Goal: Task Accomplishment & Management: Complete application form

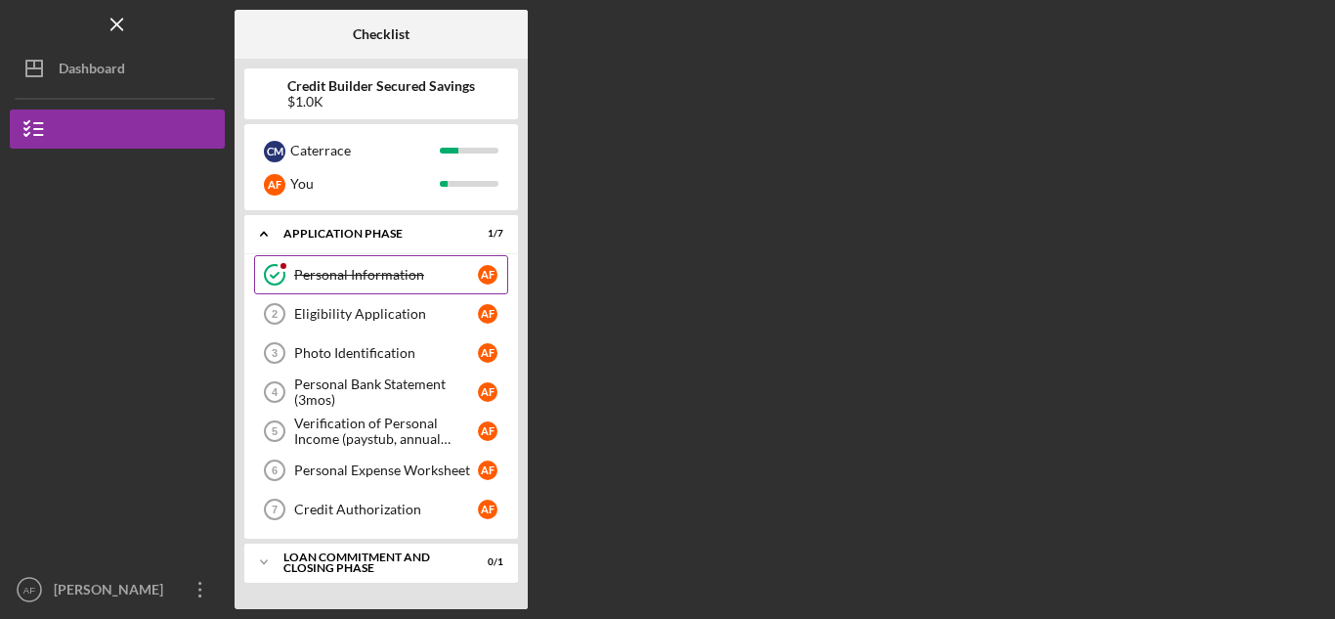
click at [372, 259] on link "Personal Information Personal Information A F" at bounding box center [381, 274] width 254 height 39
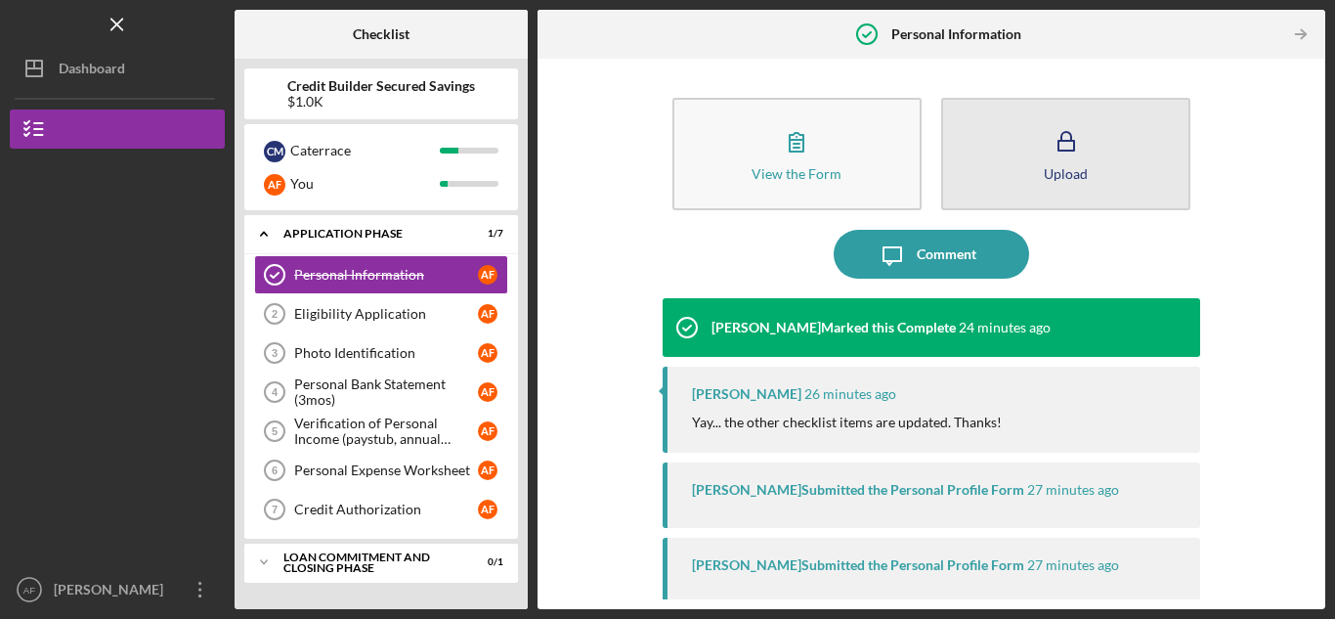
click at [1058, 126] on icon "button" at bounding box center [1066, 141] width 49 height 49
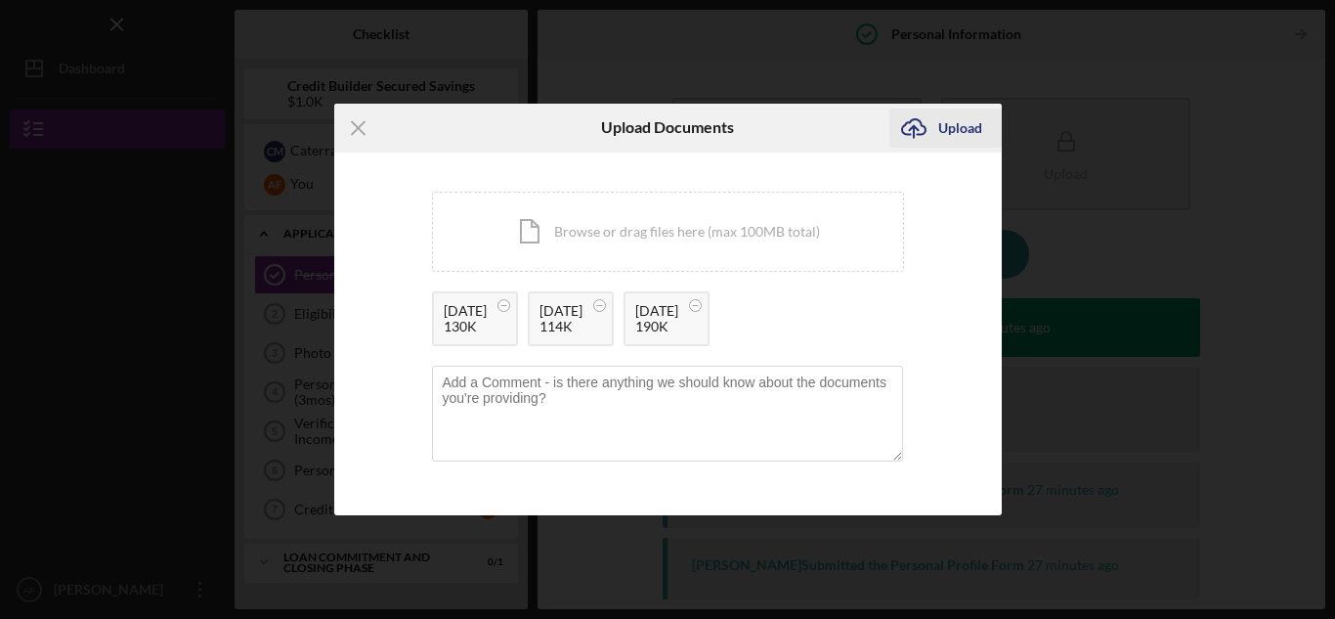
click at [945, 129] on div "Upload" at bounding box center [961, 128] width 44 height 39
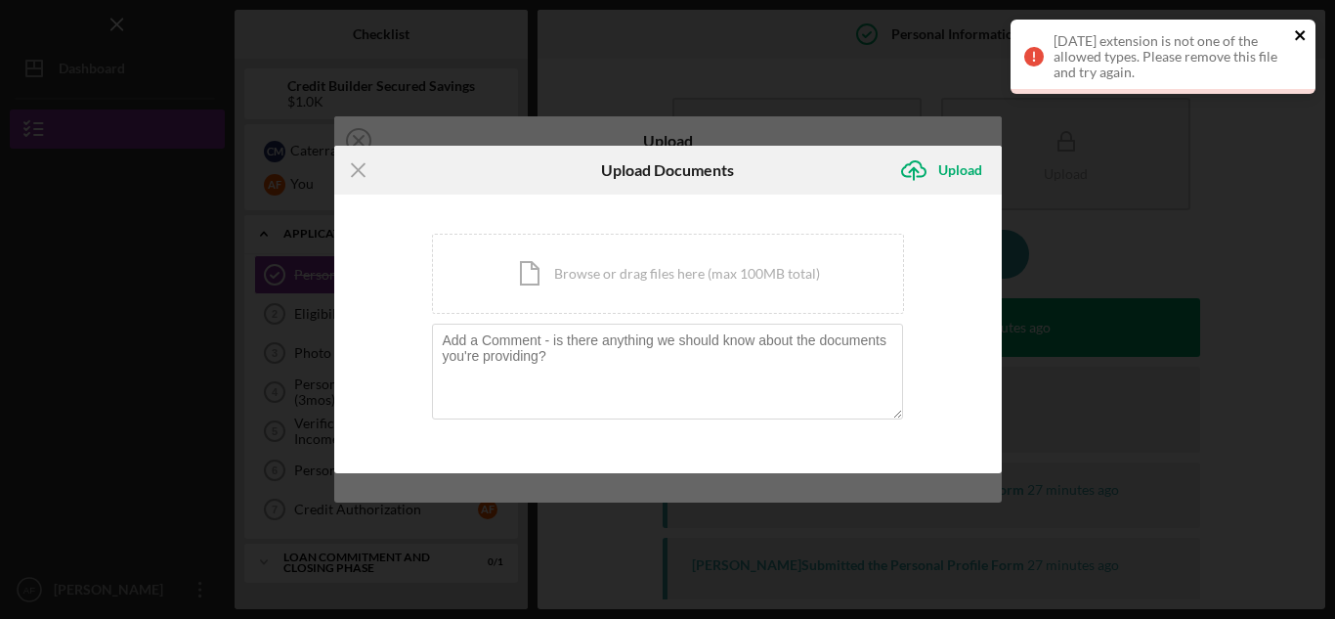
click at [1299, 40] on icon "close" at bounding box center [1301, 35] width 14 height 16
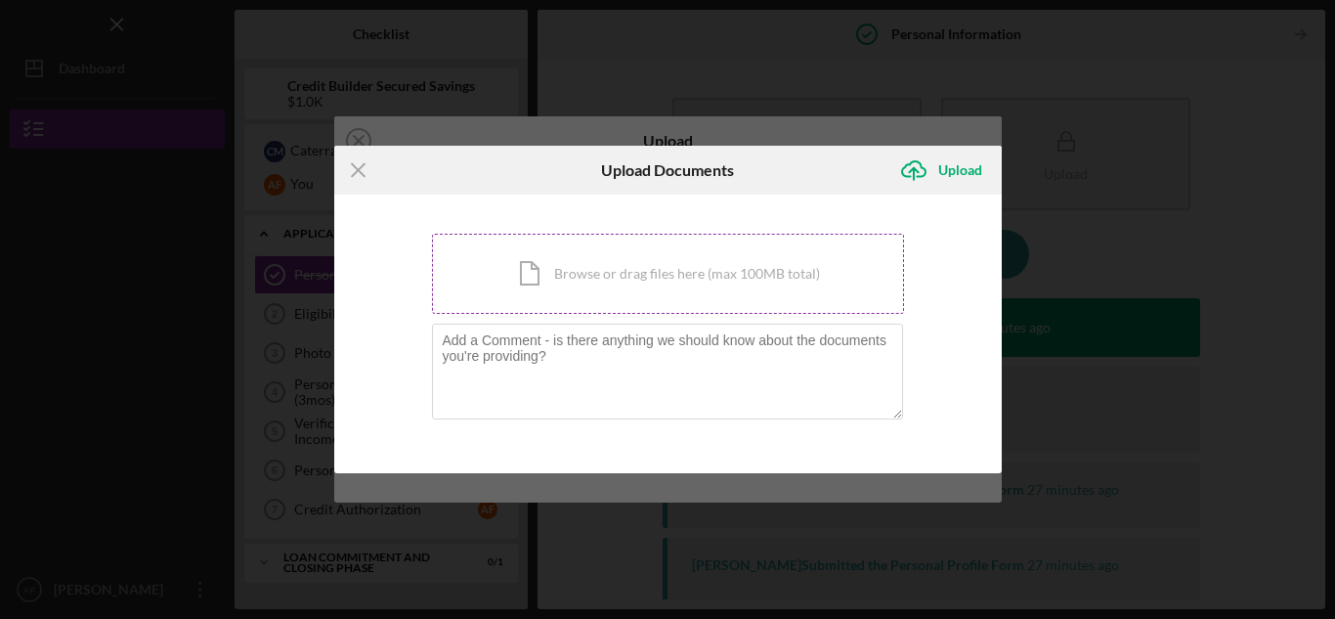
click at [804, 271] on div "Icon/Document Browse or drag files here (max 100MB total) Tap to choose files o…" at bounding box center [668, 274] width 472 height 80
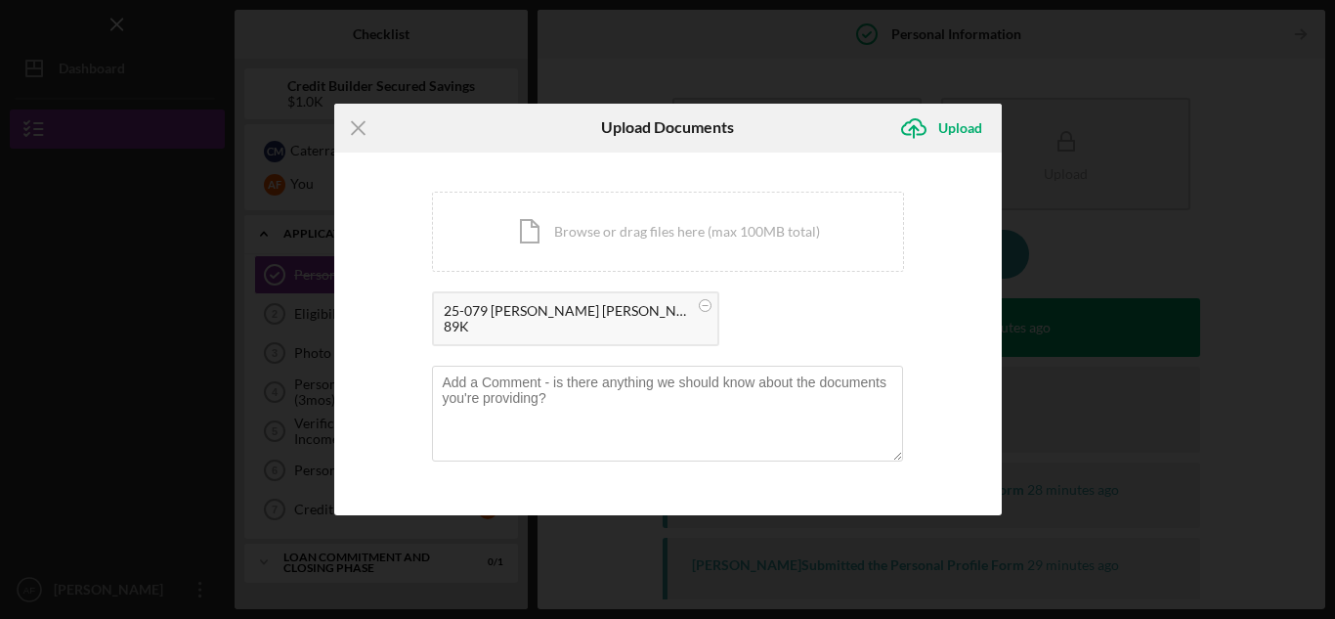
drag, startPoint x: 539, startPoint y: 322, endPoint x: 481, endPoint y: 318, distance: 57.8
click at [481, 318] on div "25-079 [PERSON_NAME] [PERSON_NAME] Senior Hub - Adult Day Care Facility Expansi…" at bounding box center [575, 318] width 287 height 55
click at [481, 318] on div "25-079 [PERSON_NAME] [PERSON_NAME] Senior Hub - Adult Day Care Facility Expansi…" at bounding box center [566, 311] width 244 height 16
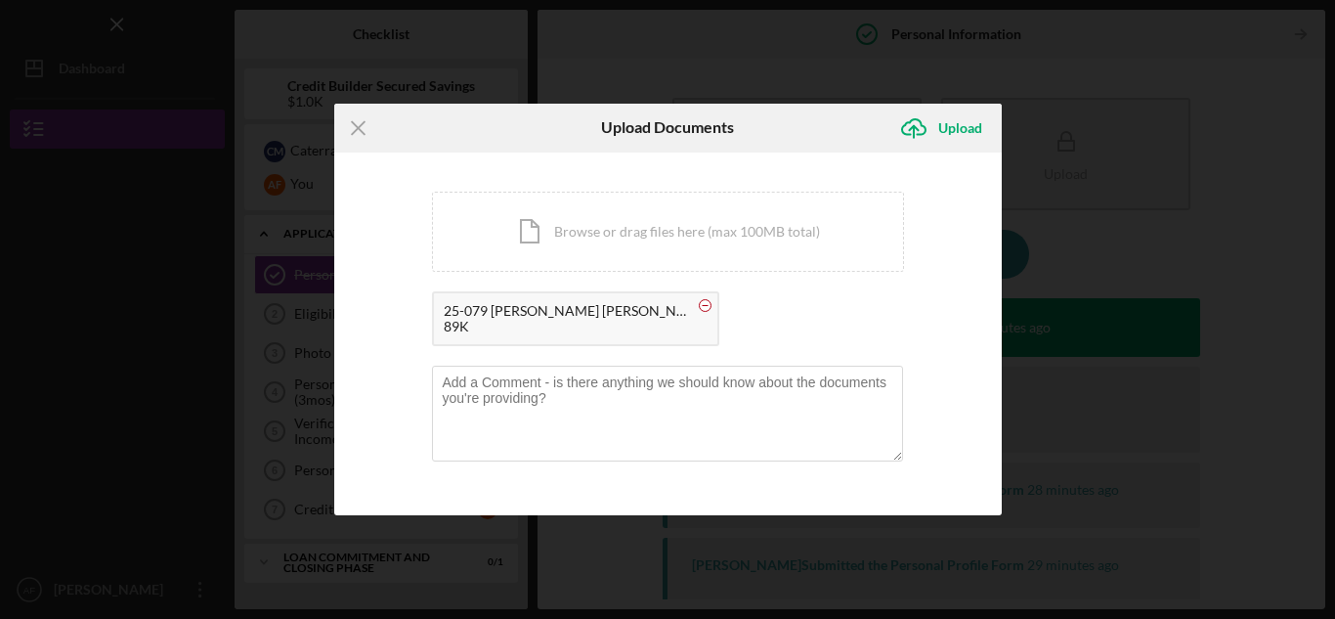
click at [711, 301] on icon at bounding box center [705, 305] width 24 height 24
click at [364, 128] on icon "Icon/Menu Close" at bounding box center [358, 128] width 49 height 49
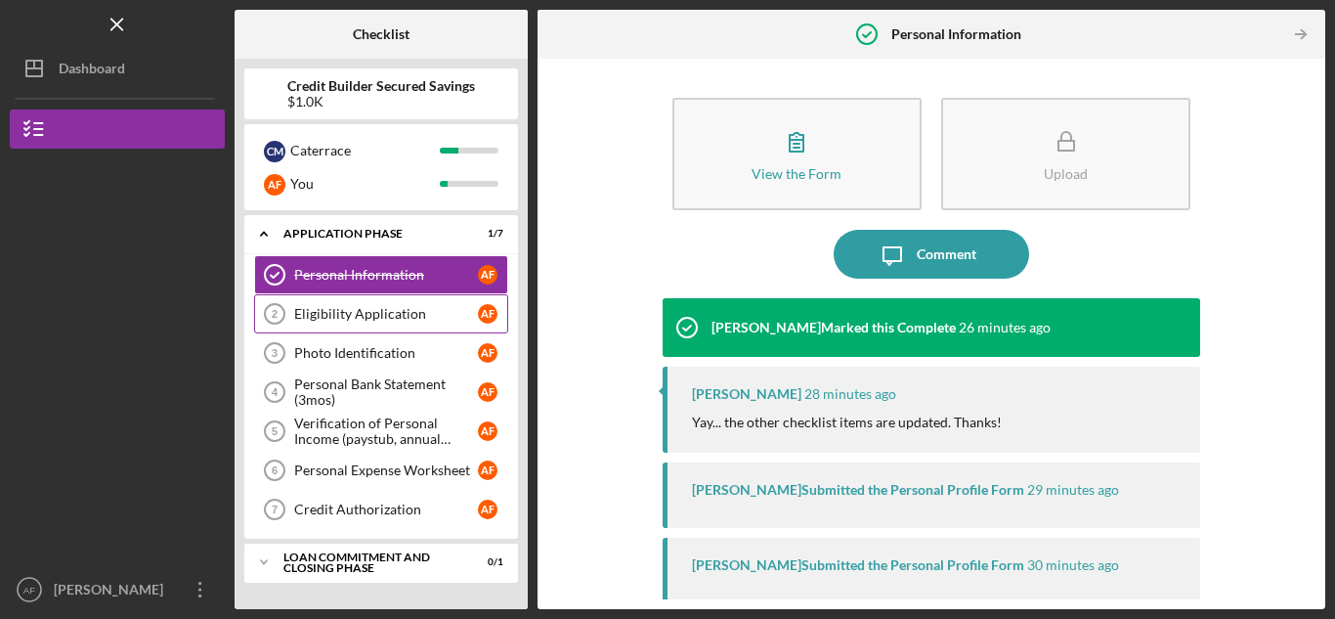
click at [362, 312] on div "Eligibility Application" at bounding box center [386, 314] width 184 height 16
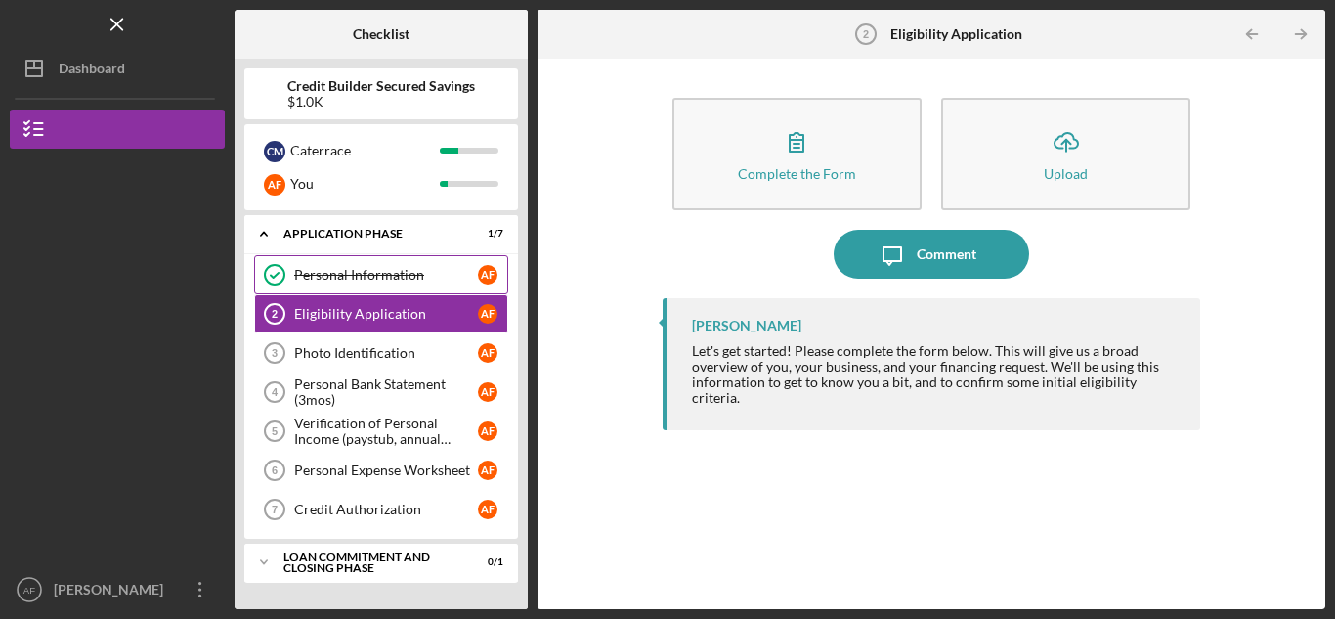
click at [355, 282] on div "Personal Information" at bounding box center [386, 275] width 184 height 16
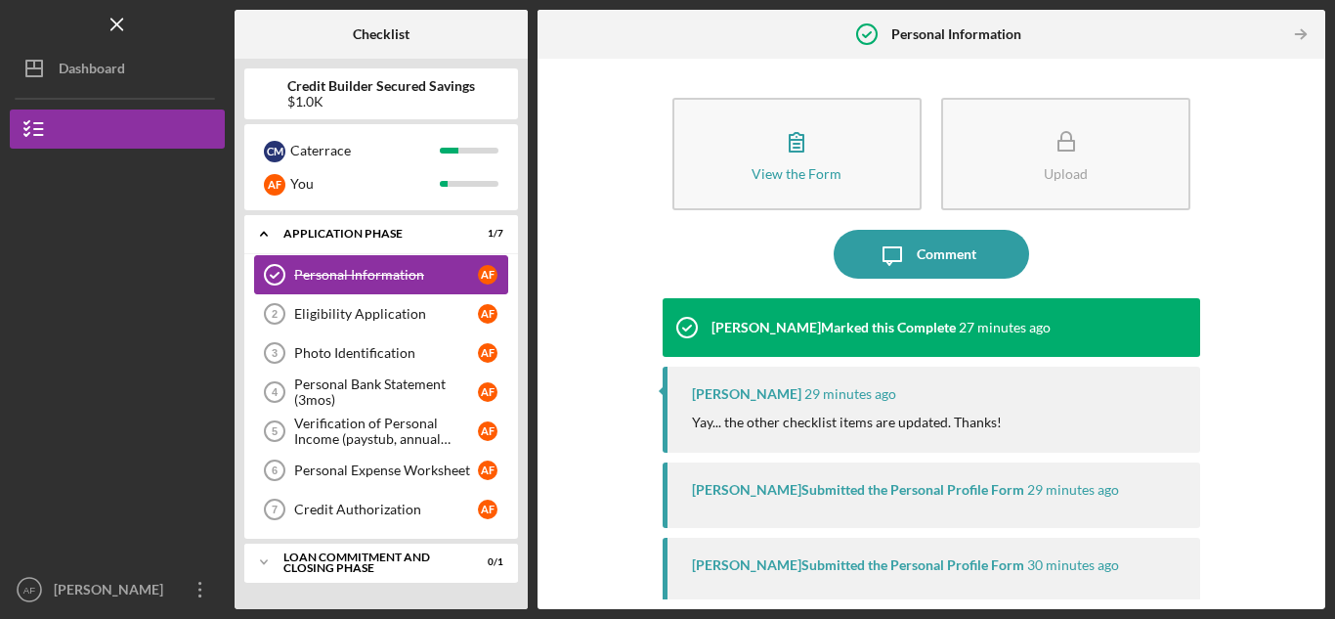
click at [354, 281] on div "Personal Information" at bounding box center [386, 275] width 184 height 16
click at [344, 565] on div "Loan Commitment and Closing Phase" at bounding box center [389, 562] width 210 height 22
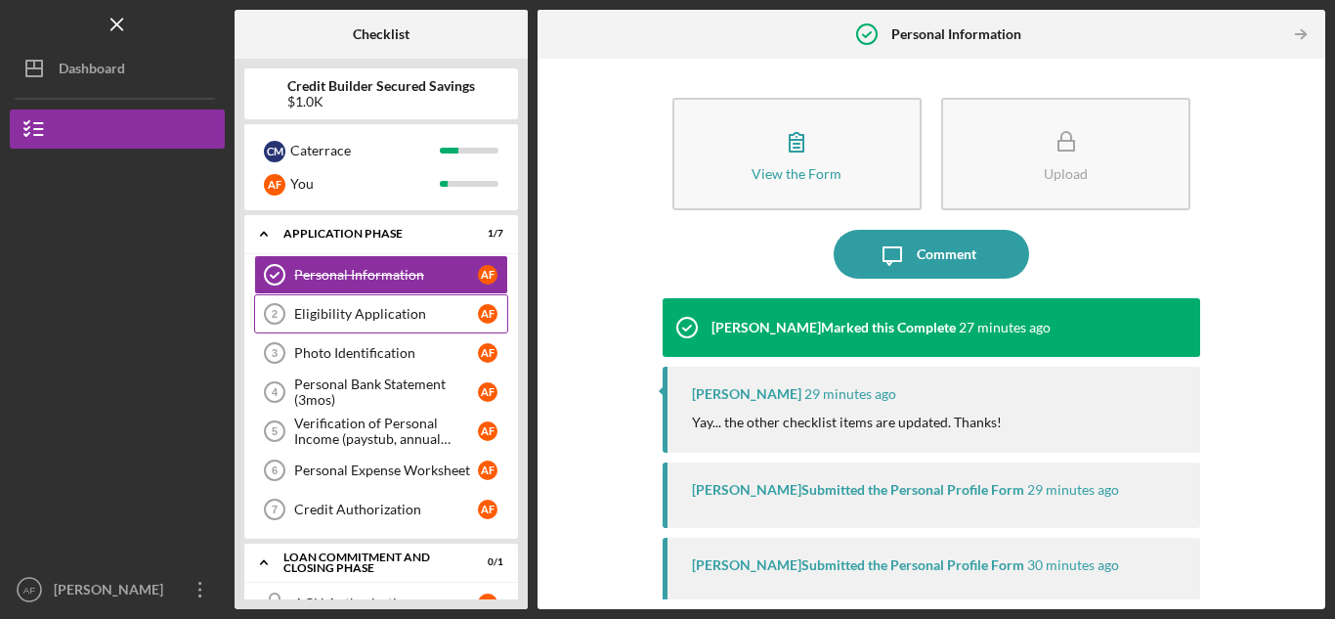
click at [333, 316] on div "Eligibility Application" at bounding box center [386, 314] width 184 height 16
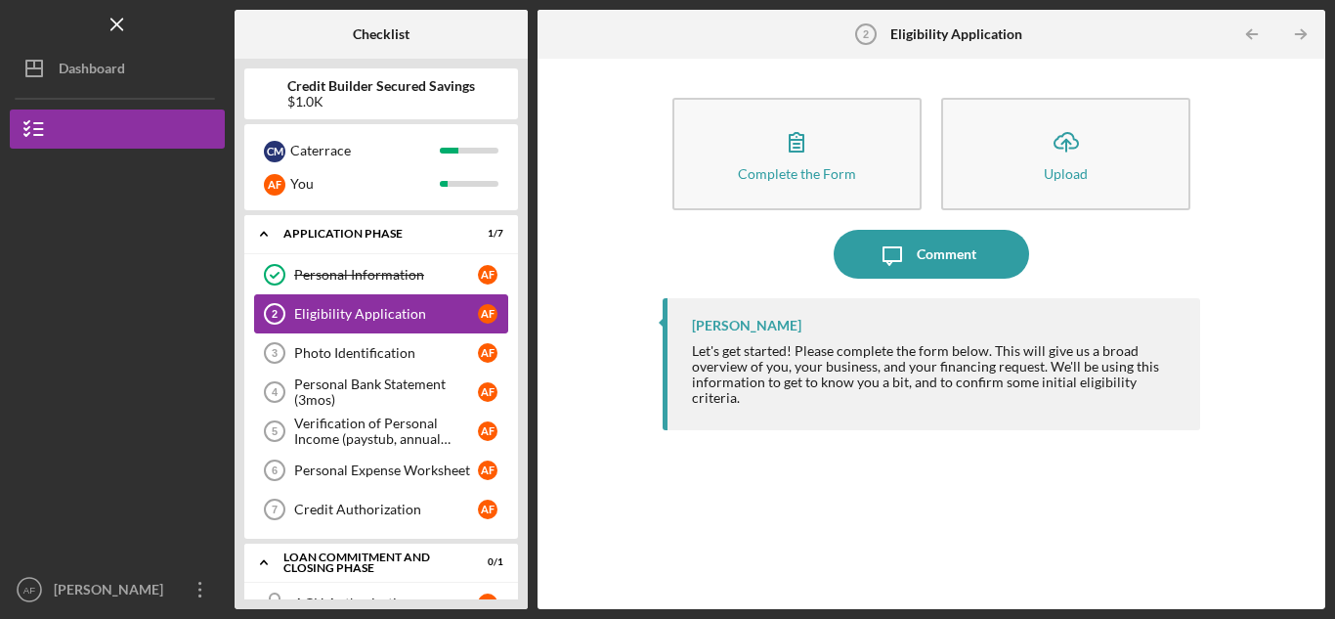
click at [333, 316] on div "Eligibility Application" at bounding box center [386, 314] width 184 height 16
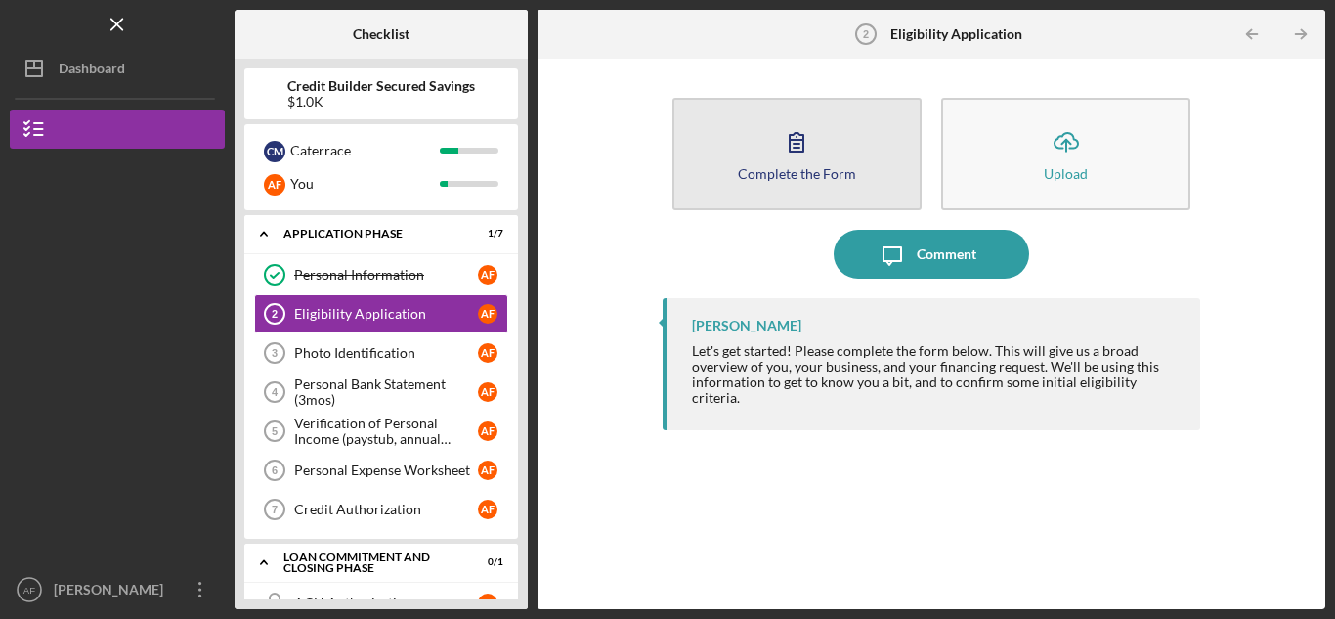
click at [782, 148] on icon "button" at bounding box center [796, 141] width 49 height 49
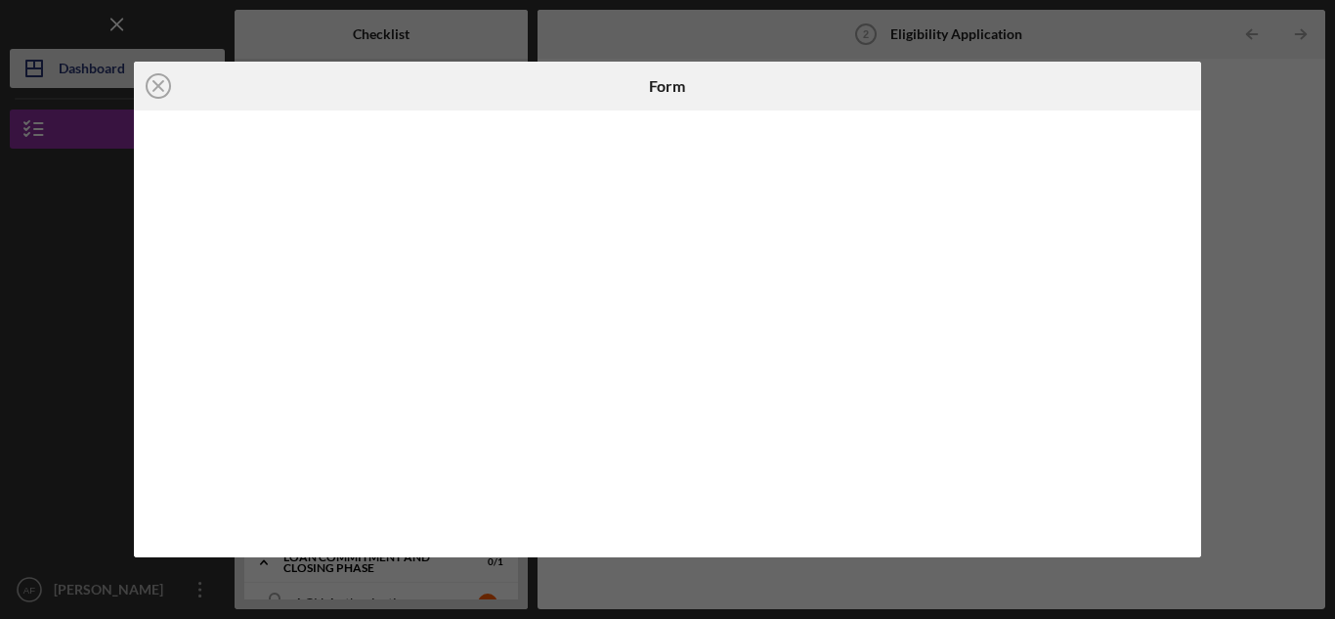
drag, startPoint x: 166, startPoint y: 82, endPoint x: 186, endPoint y: 84, distance: 19.7
click at [166, 82] on icon "Icon/Close" at bounding box center [158, 86] width 49 height 49
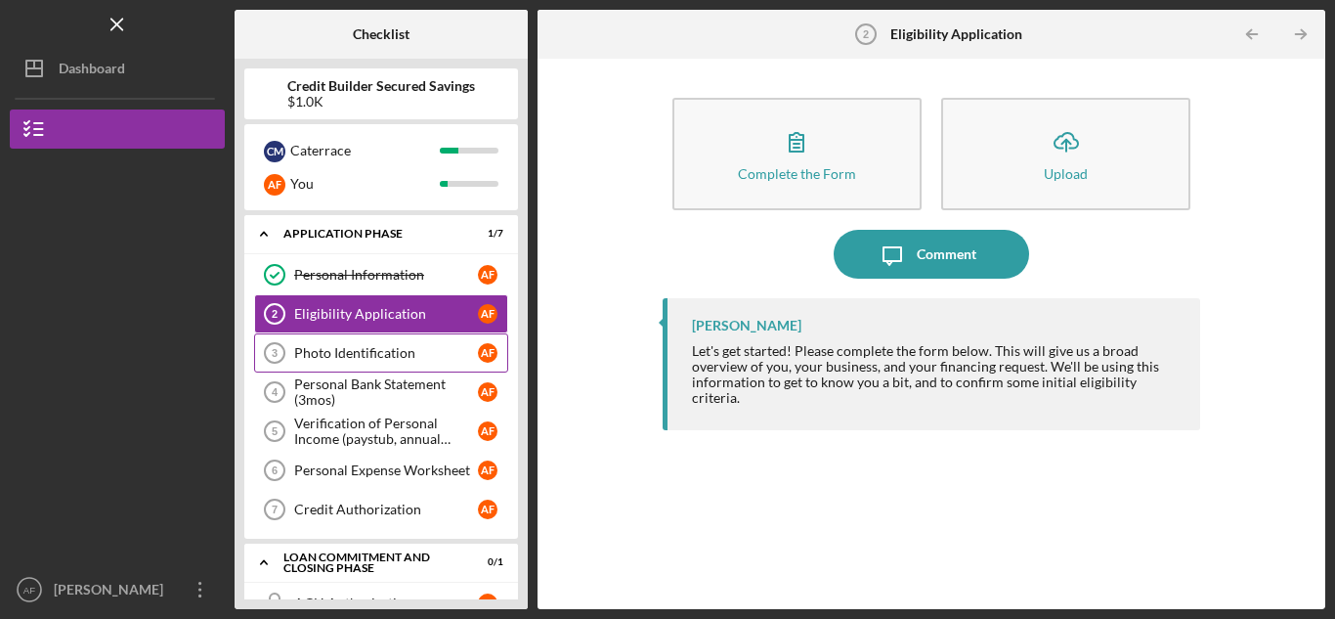
click at [393, 340] on link "Photo Identification 3 Photo Identification A F" at bounding box center [381, 352] width 254 height 39
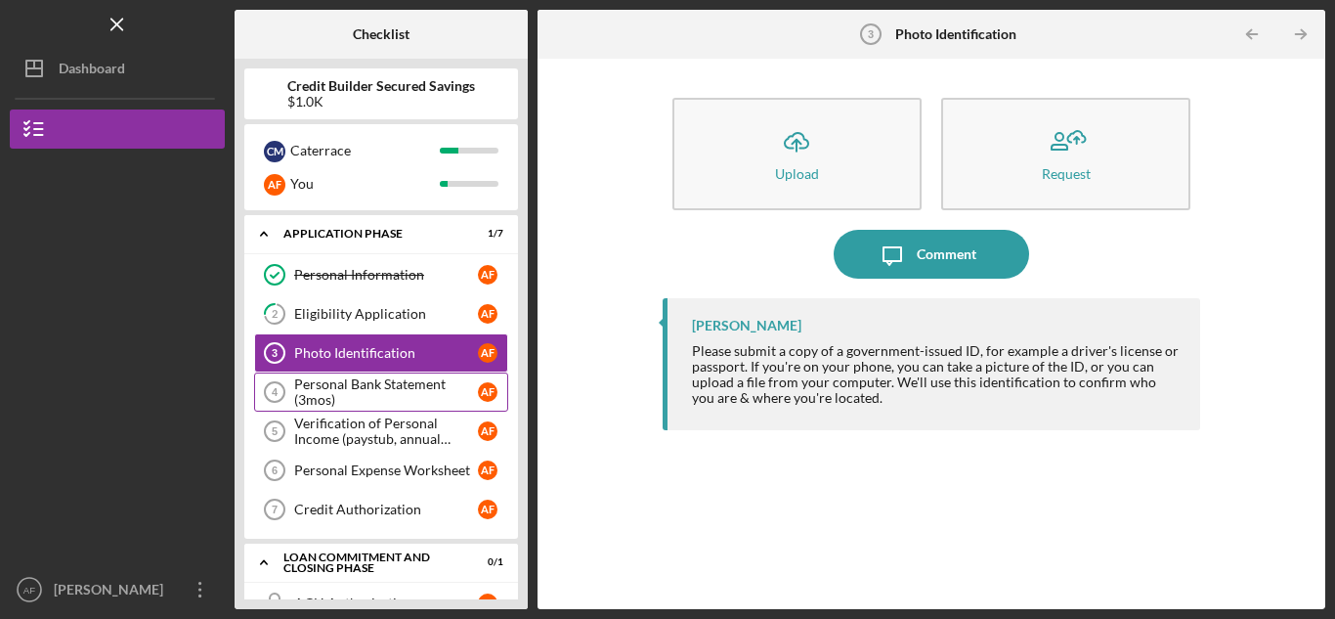
click at [392, 390] on div "Personal Bank Statement (3mos)" at bounding box center [386, 391] width 184 height 31
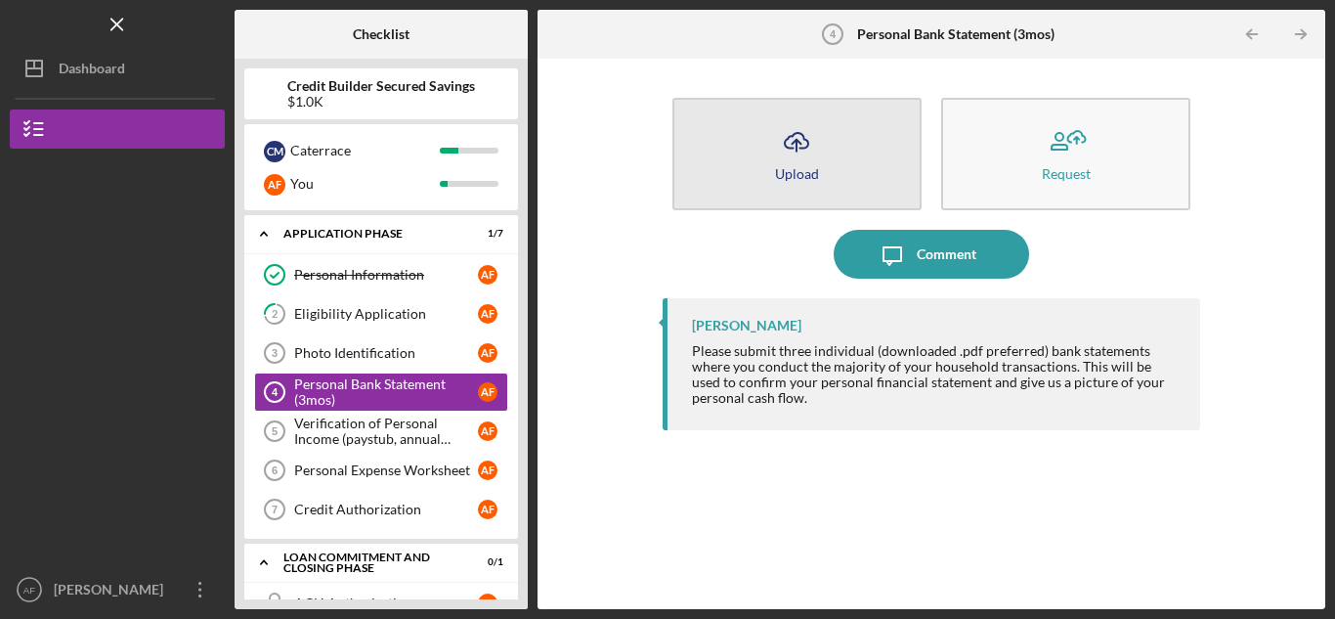
click at [788, 152] on icon "Icon/Upload" at bounding box center [796, 141] width 49 height 49
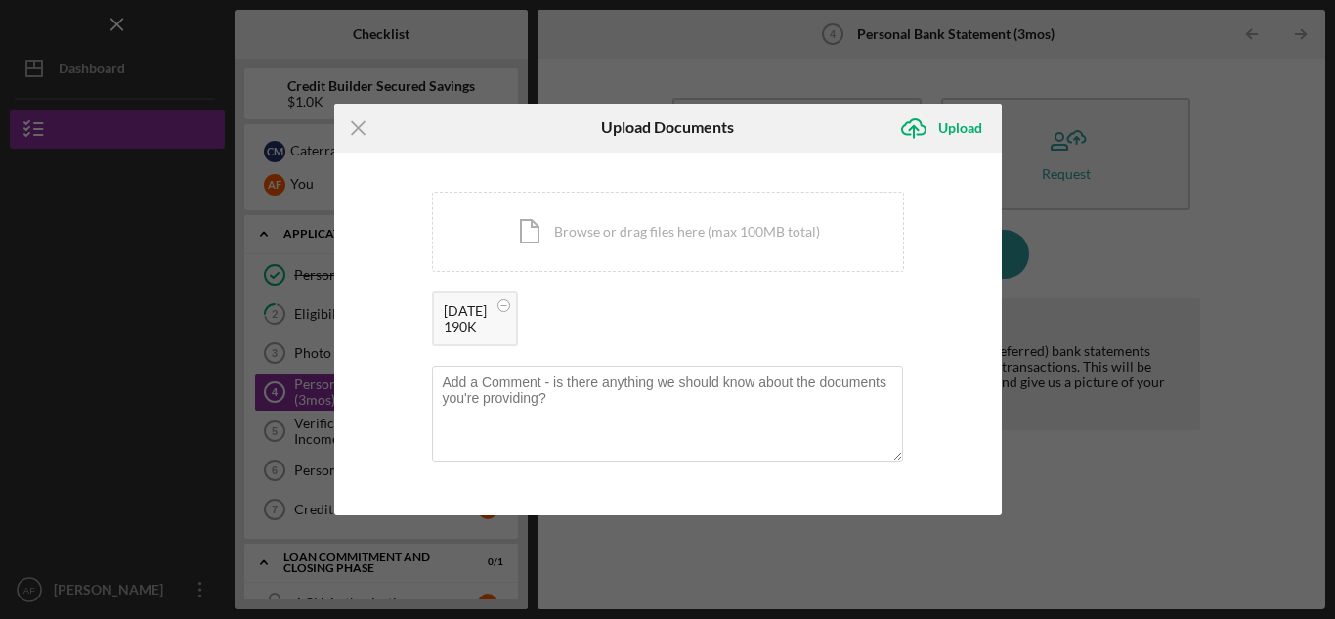
click at [591, 312] on div "[DATE] 190K" at bounding box center [668, 323] width 472 height 65
click at [503, 303] on circle at bounding box center [504, 305] width 12 height 12
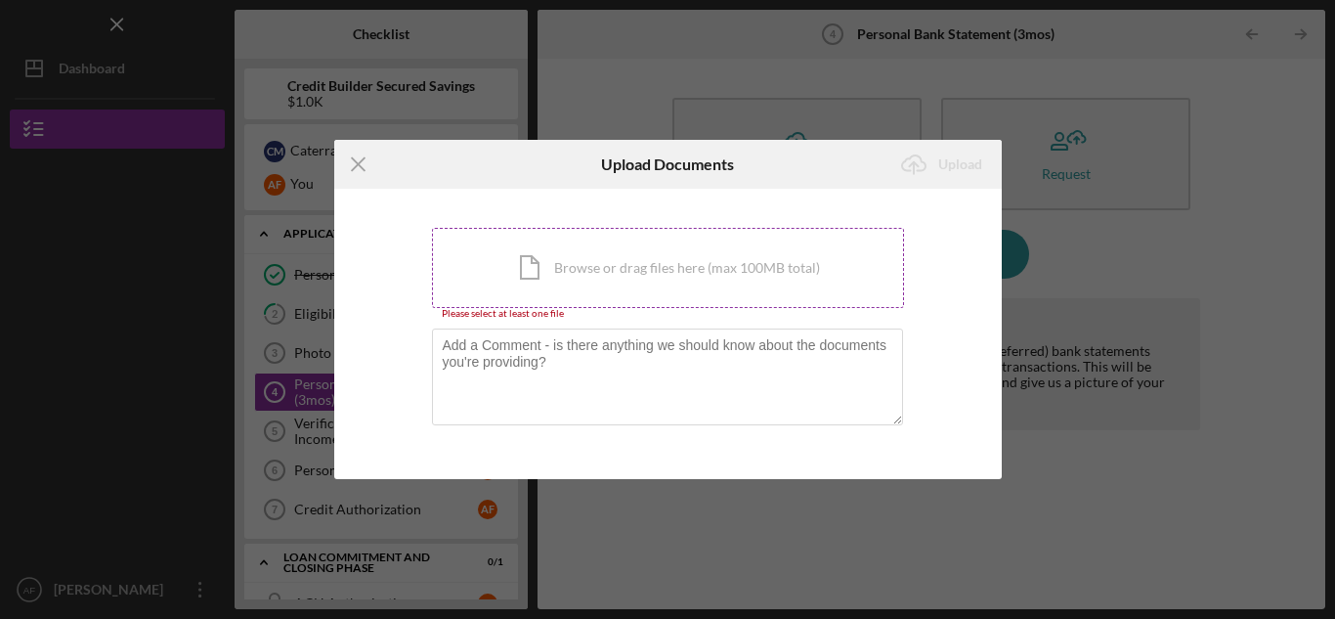
click at [645, 279] on div "Icon/Document Browse or drag files here (max 100MB total) Tap to choose files o…" at bounding box center [668, 268] width 472 height 80
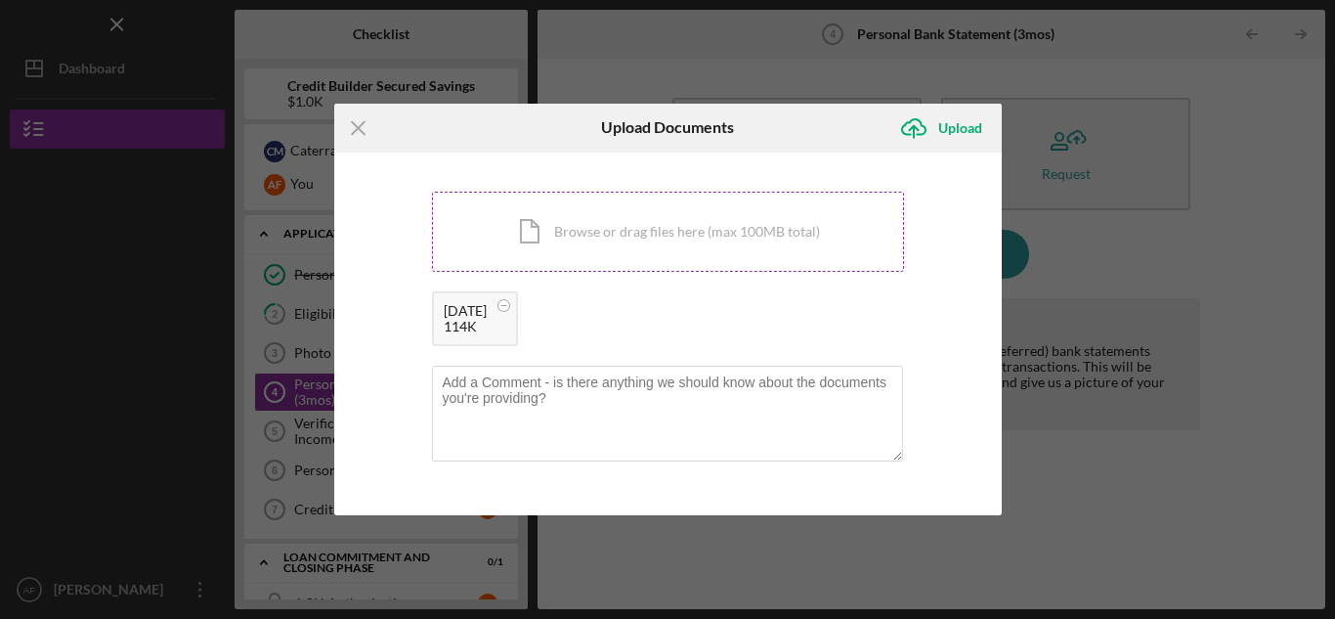
click at [733, 226] on div "Icon/Document Browse or drag files here (max 100MB total) Tap to choose files o…" at bounding box center [668, 232] width 472 height 80
click at [636, 233] on div "Icon/Document Browse or drag files here (max 100MB total) Tap to choose files o…" at bounding box center [668, 232] width 472 height 80
click at [628, 221] on div "Icon/Document Browse or drag files here (max 100MB total) Tap to choose files o…" at bounding box center [668, 232] width 472 height 80
click at [943, 127] on div "Upload" at bounding box center [961, 128] width 44 height 39
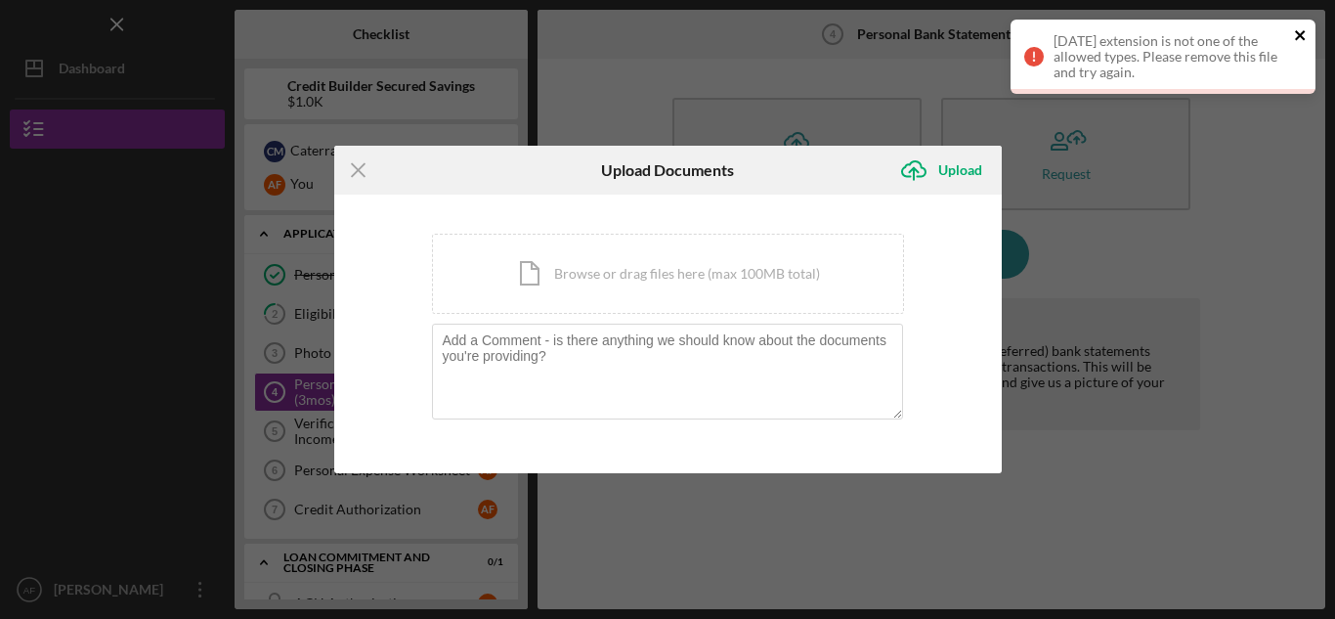
click at [1302, 39] on icon "close" at bounding box center [1301, 35] width 14 height 16
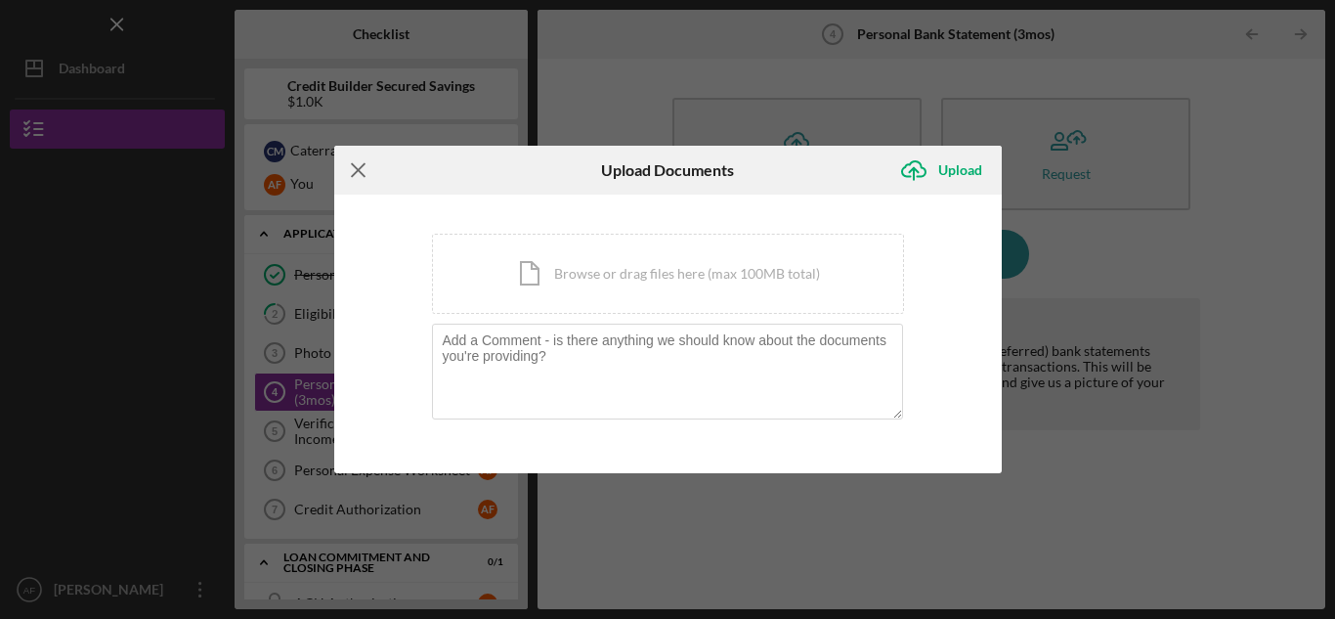
click at [353, 163] on icon "Icon/Menu Close" at bounding box center [358, 170] width 49 height 49
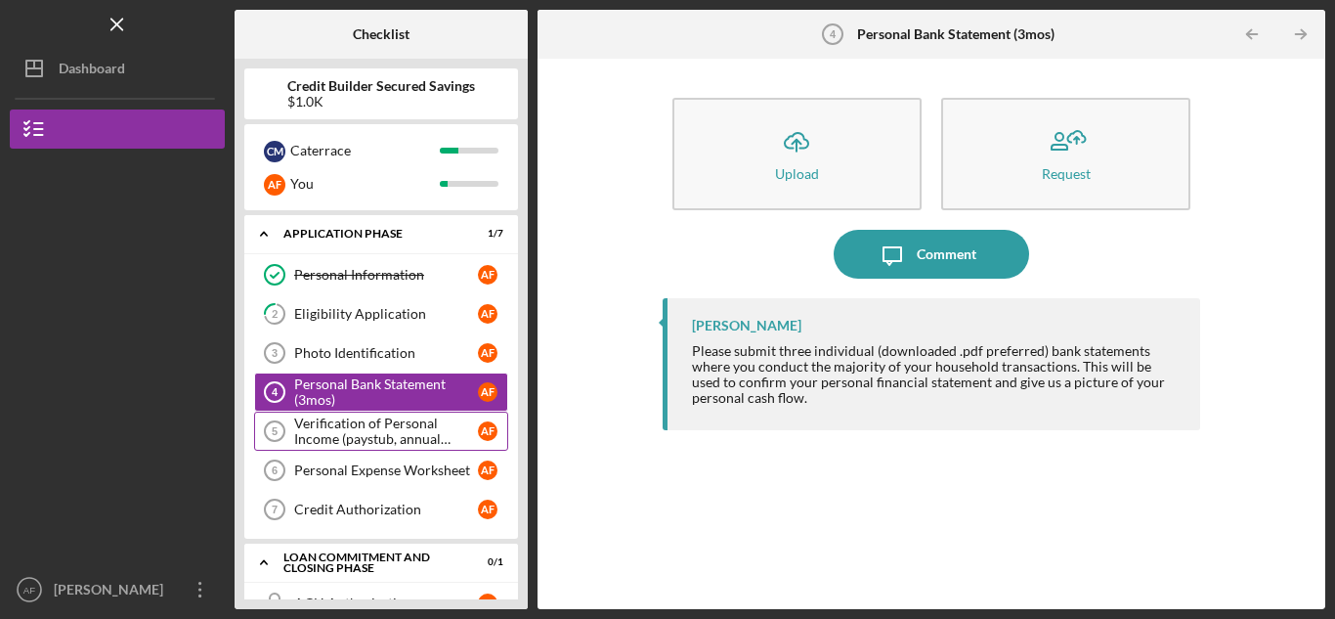
click at [364, 433] on div "Verification of Personal Income (paystub, annual benefits letter, etc)" at bounding box center [386, 431] width 184 height 31
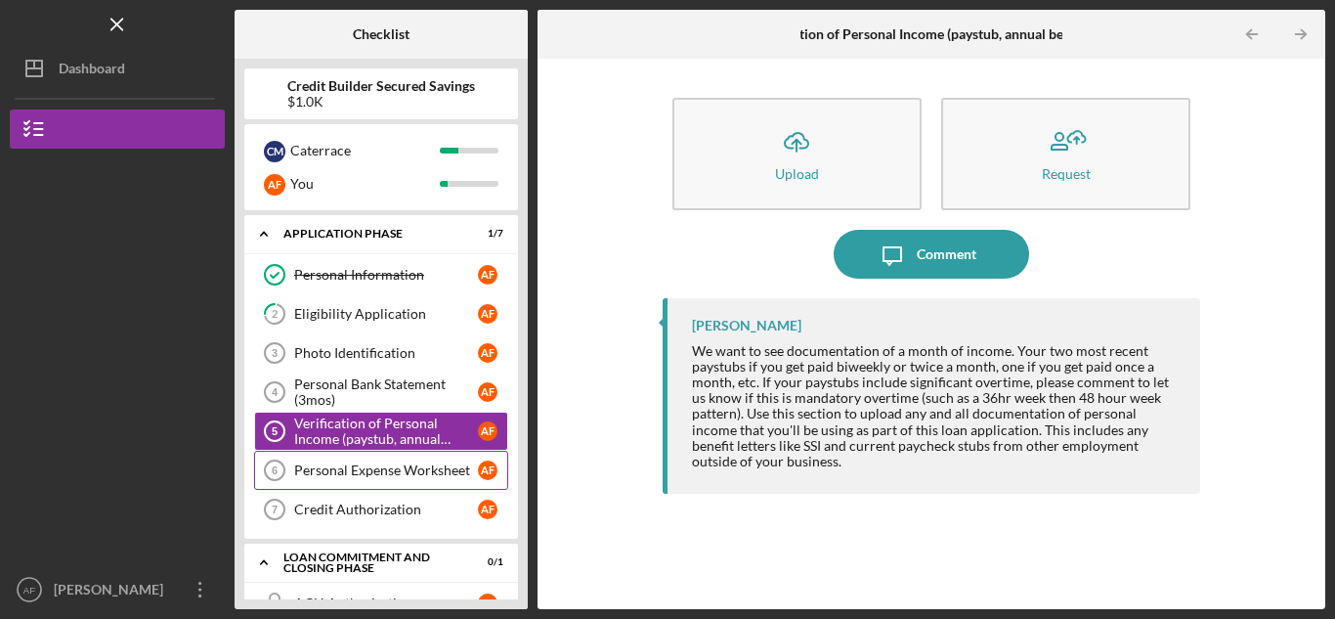
click at [366, 467] on div "Personal Expense Worksheet" at bounding box center [386, 470] width 184 height 16
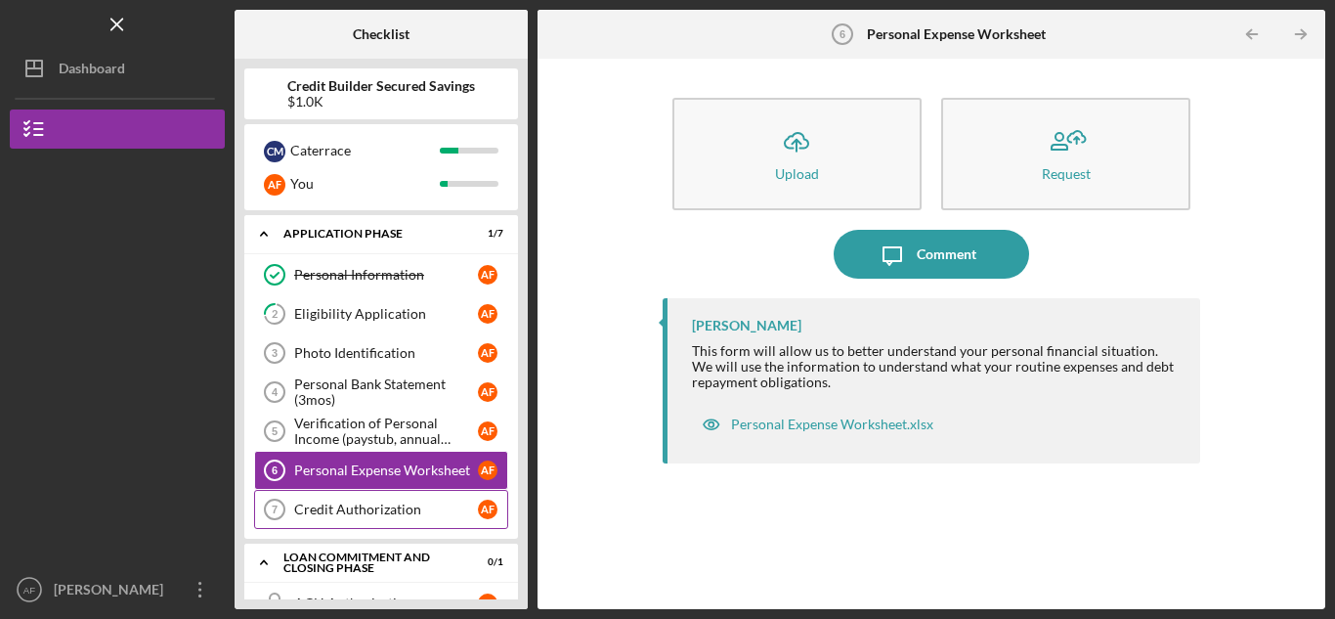
click at [364, 523] on link "Credit Authorization 7 Credit Authorization A F" at bounding box center [381, 509] width 254 height 39
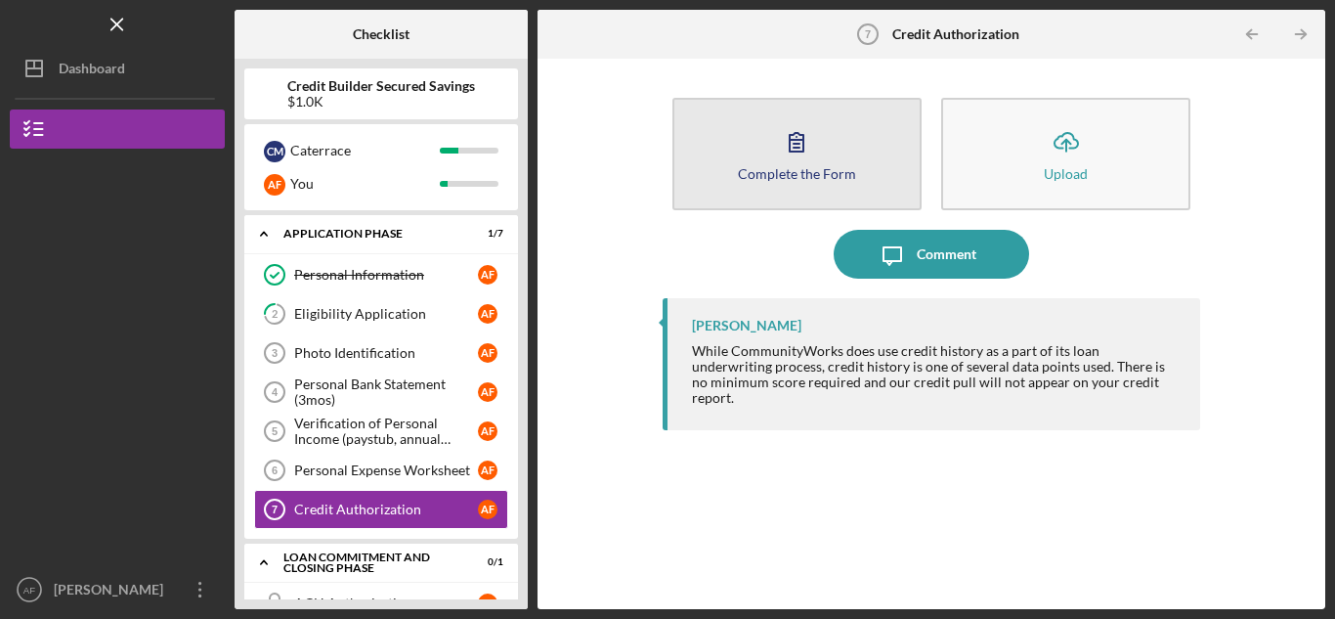
click at [799, 156] on icon "button" at bounding box center [796, 141] width 49 height 49
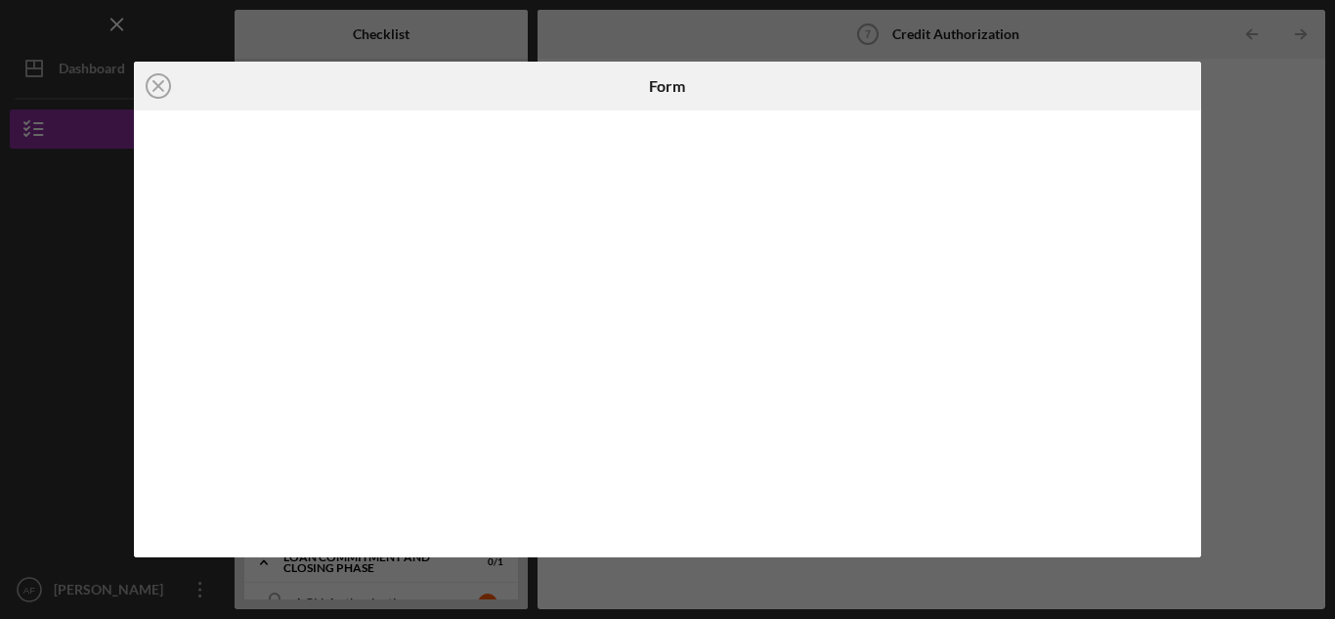
drag, startPoint x: 163, startPoint y: 82, endPoint x: 181, endPoint y: 91, distance: 19.7
click at [162, 87] on icon "Icon/Close" at bounding box center [158, 86] width 49 height 49
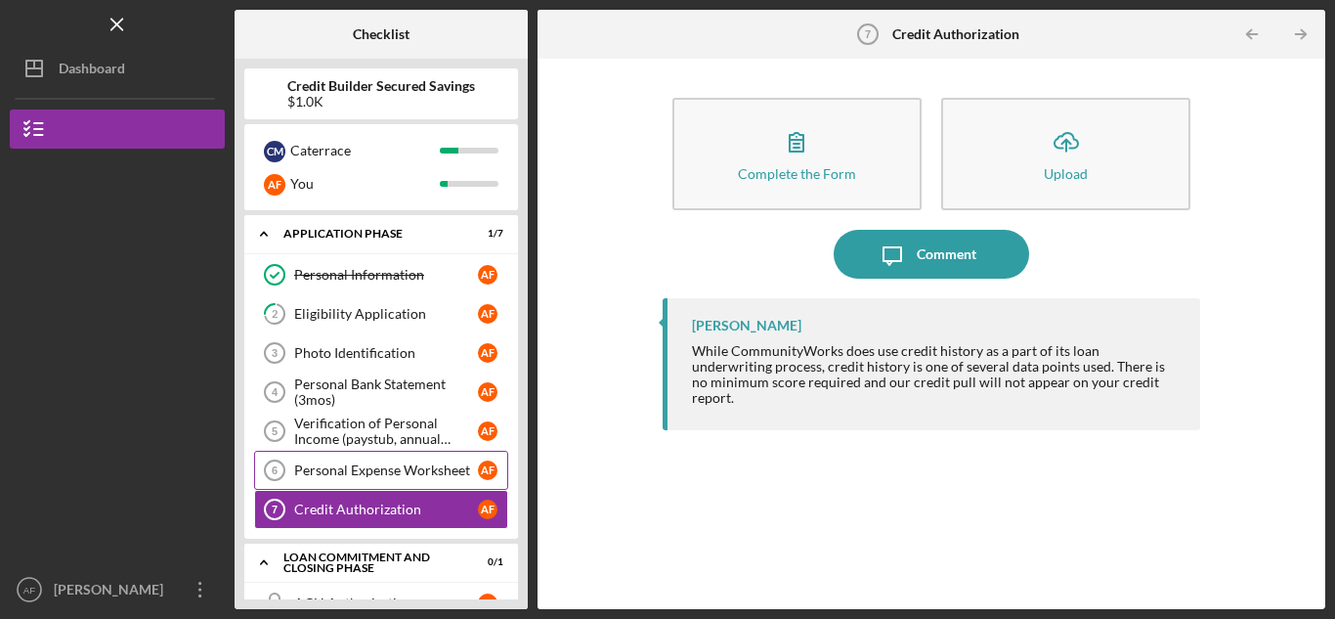
click at [401, 476] on div "Personal Expense Worksheet" at bounding box center [386, 470] width 184 height 16
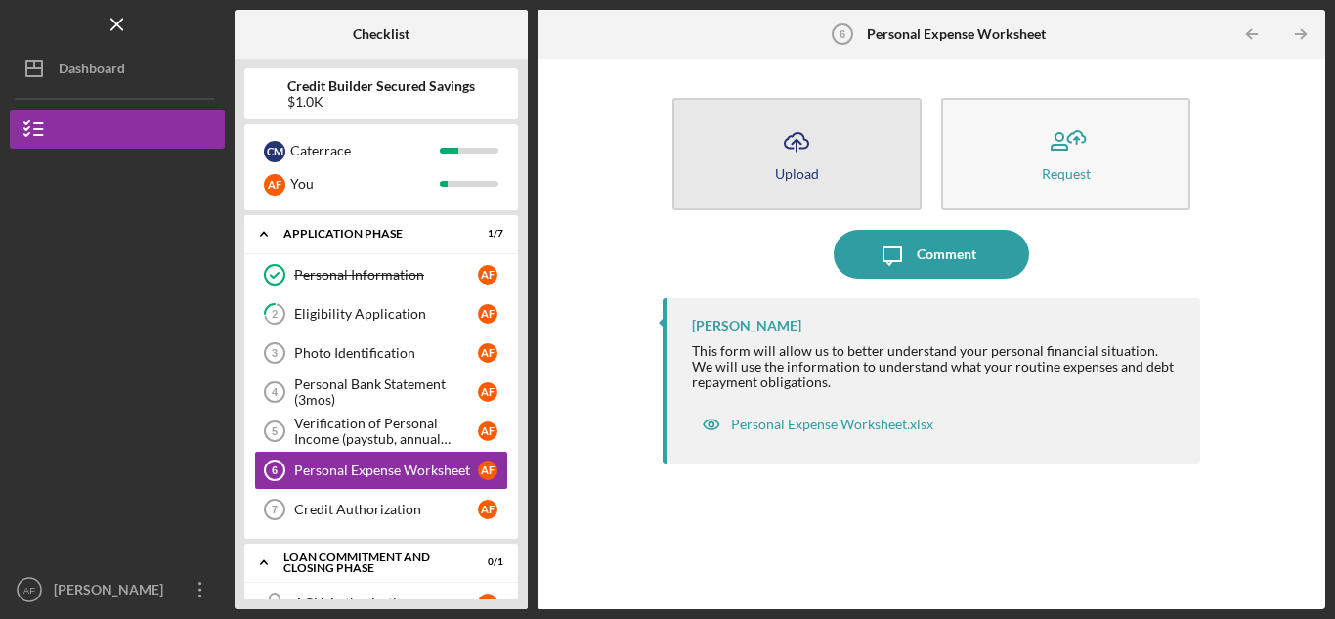
click at [737, 165] on button "Icon/Upload Upload" at bounding box center [797, 154] width 249 height 112
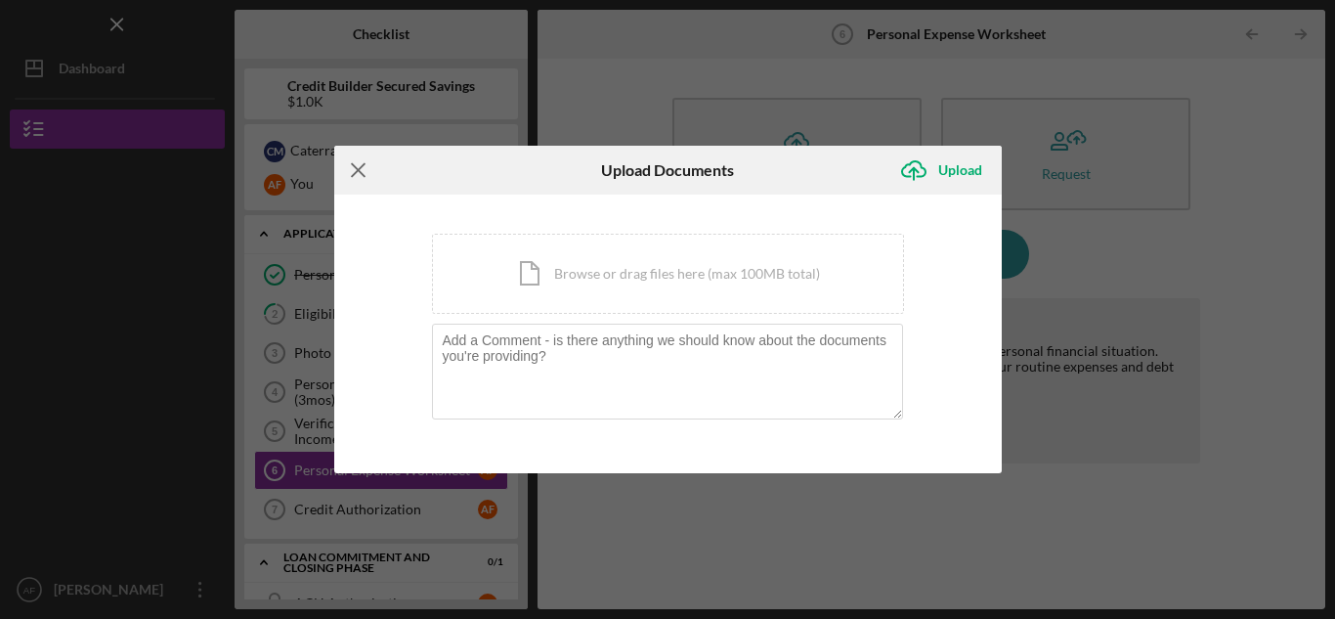
click at [359, 170] on icon "Icon/Menu Close" at bounding box center [358, 170] width 49 height 49
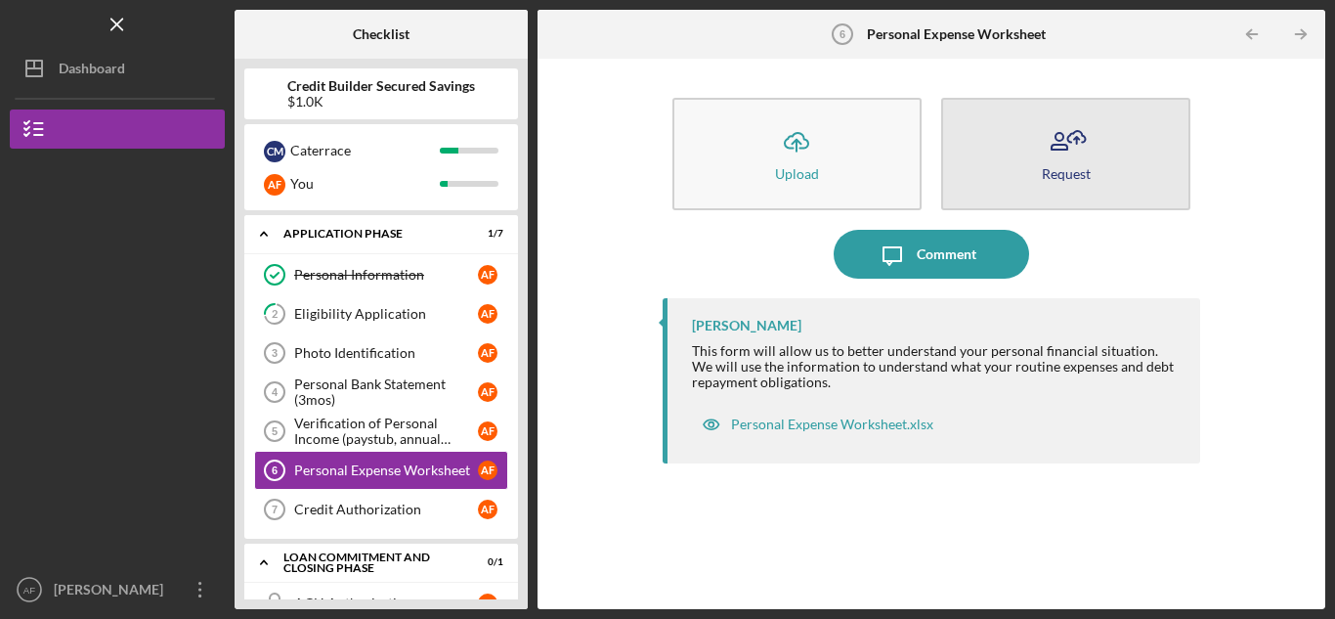
click at [1140, 153] on button "Request" at bounding box center [1065, 154] width 249 height 112
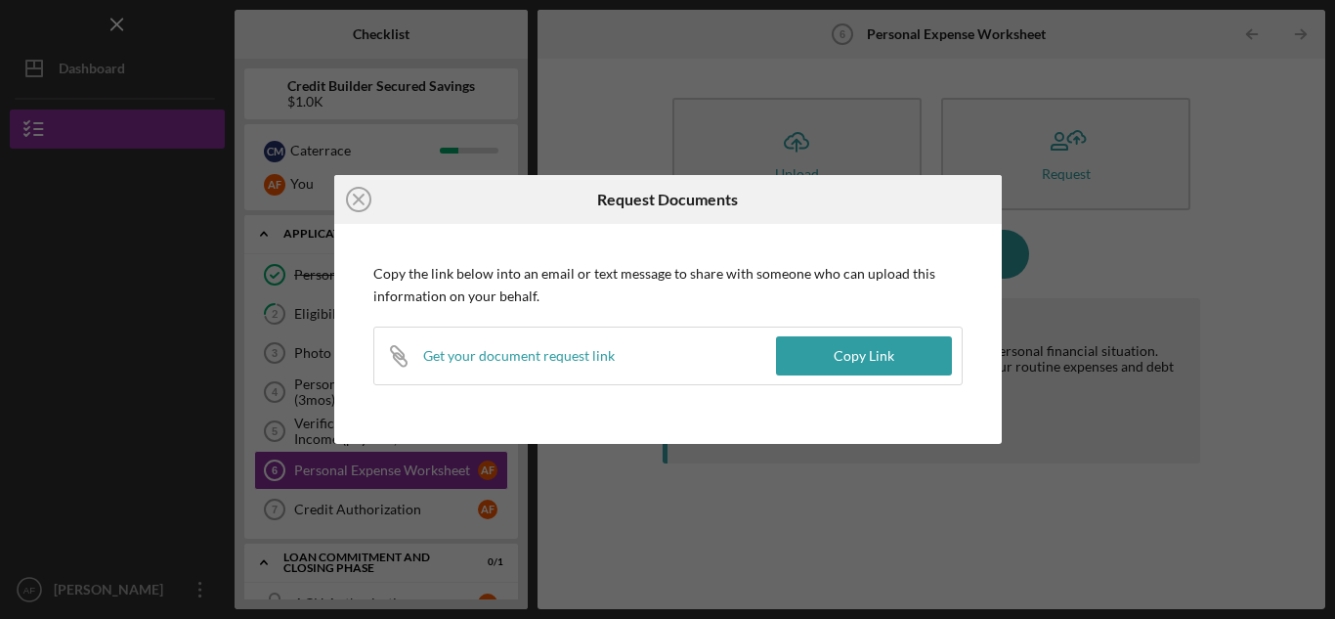
click at [547, 368] on div "Icon/Link Get your document request link" at bounding box center [575, 356] width 402 height 57
click at [361, 198] on icon "Icon/Close" at bounding box center [358, 199] width 49 height 49
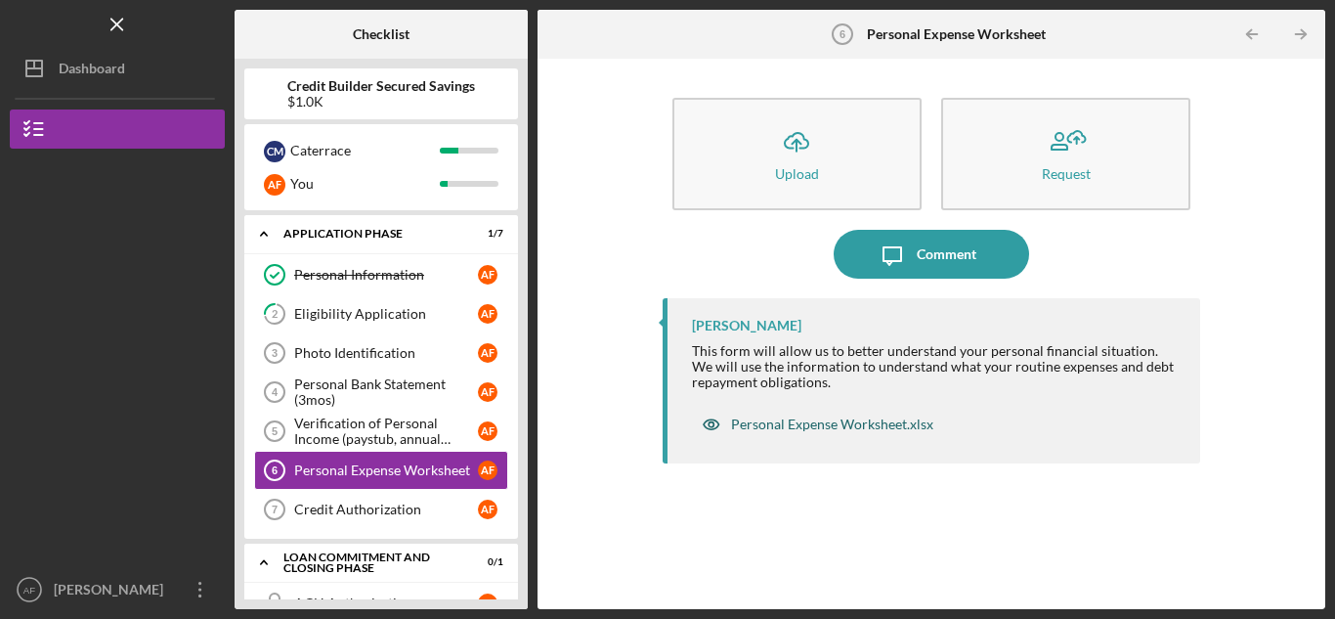
click at [780, 418] on div "Personal Expense Worksheet.xlsx" at bounding box center [832, 424] width 202 height 16
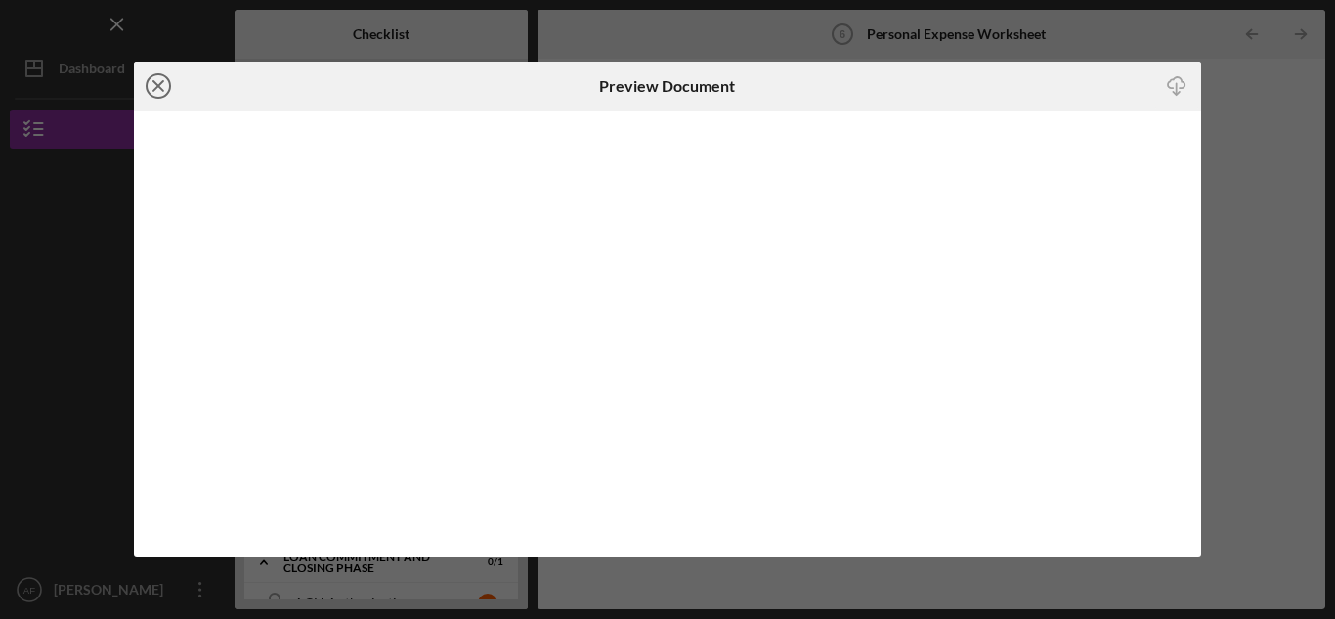
click at [155, 89] on line at bounding box center [158, 86] width 10 height 10
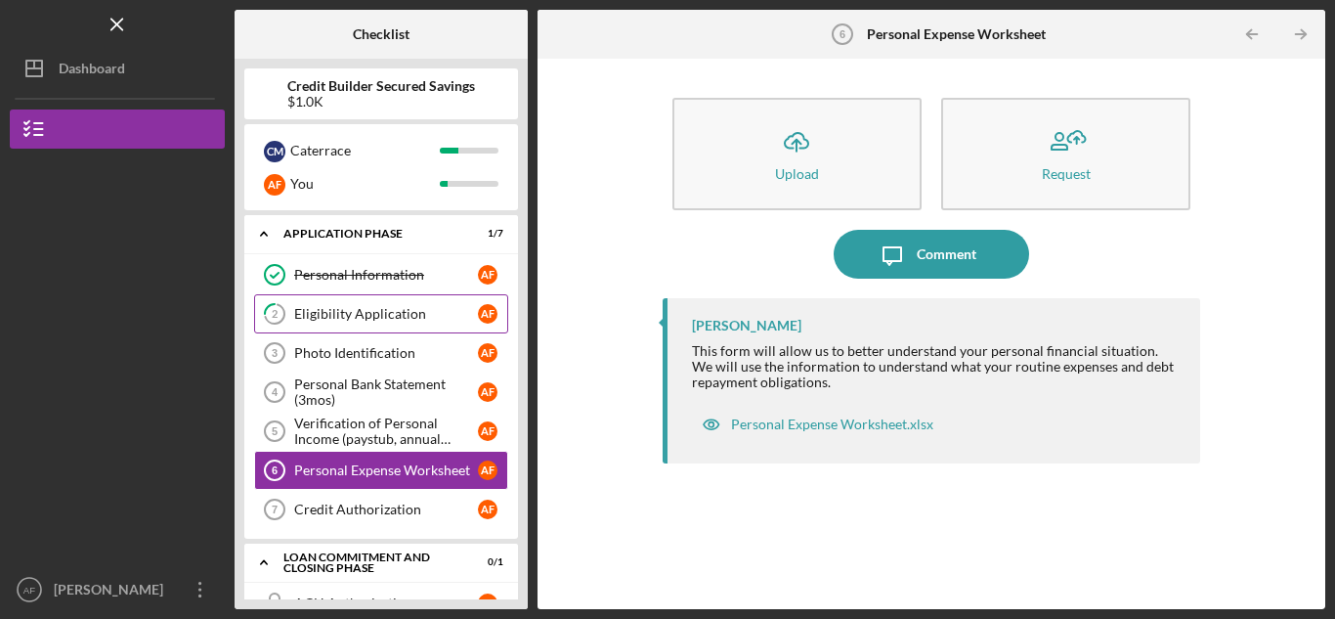
click at [372, 312] on div "Eligibility Application" at bounding box center [386, 314] width 184 height 16
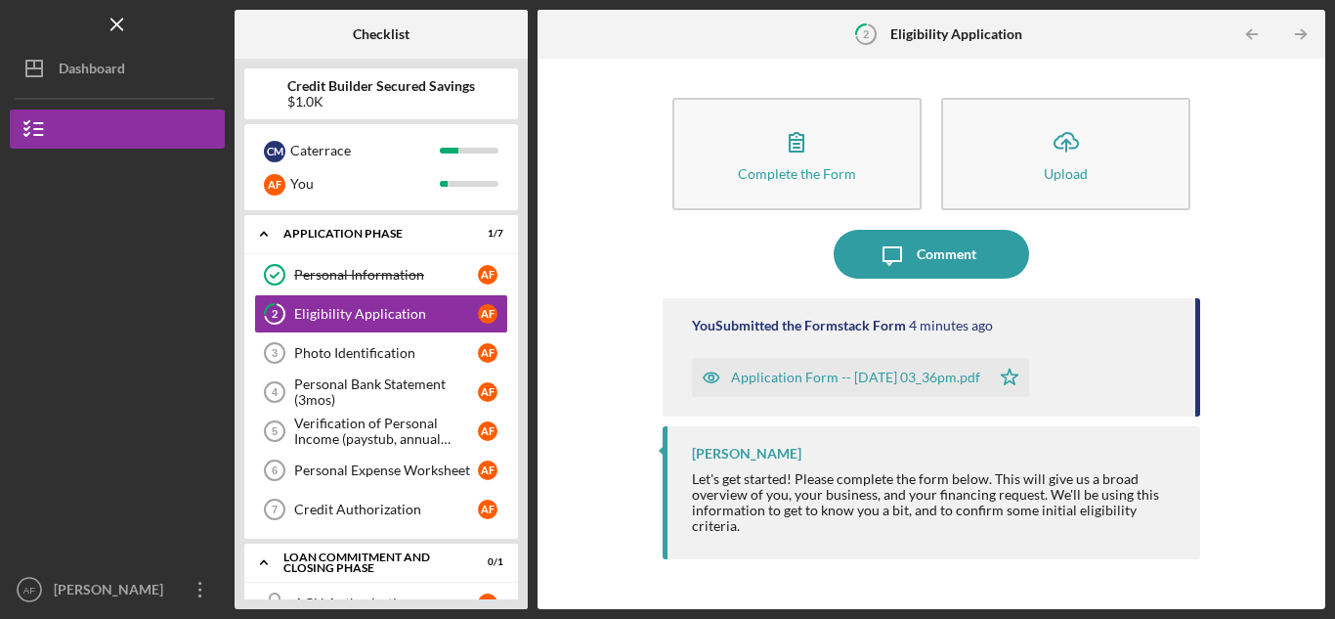
click at [897, 381] on div "Application Form -- [DATE] 03_36pm.pdf" at bounding box center [855, 378] width 249 height 16
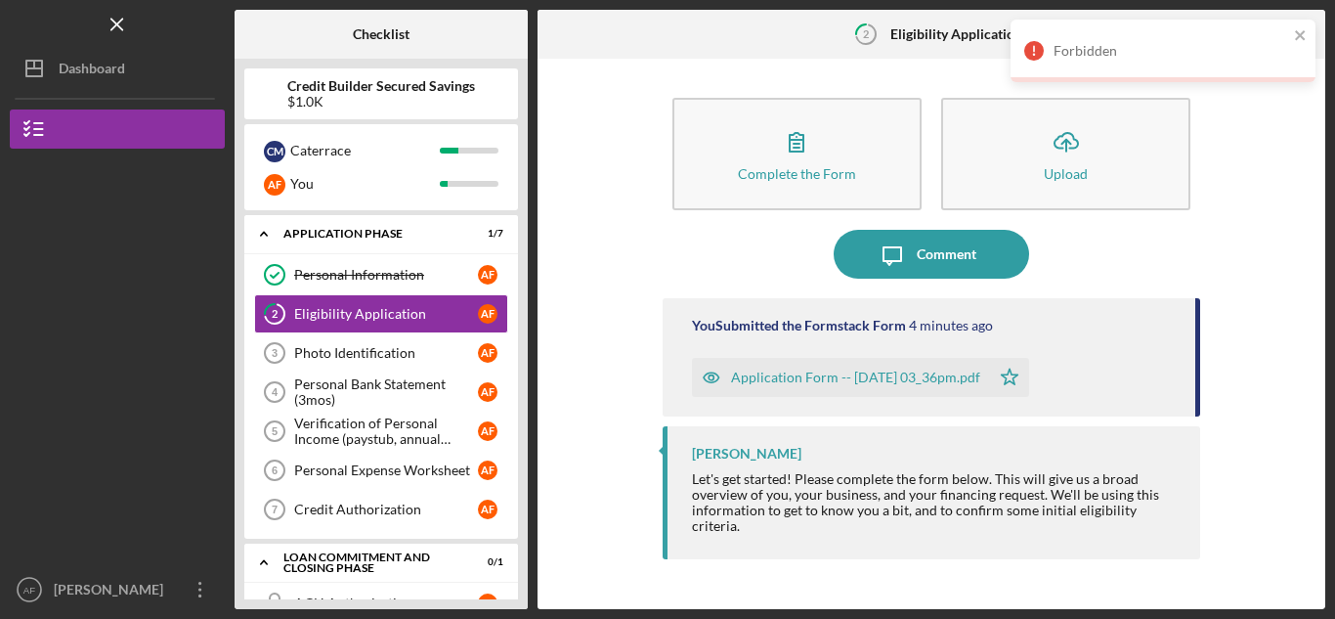
click at [897, 381] on div "Application Form -- [DATE] 03_36pm.pdf" at bounding box center [855, 378] width 249 height 16
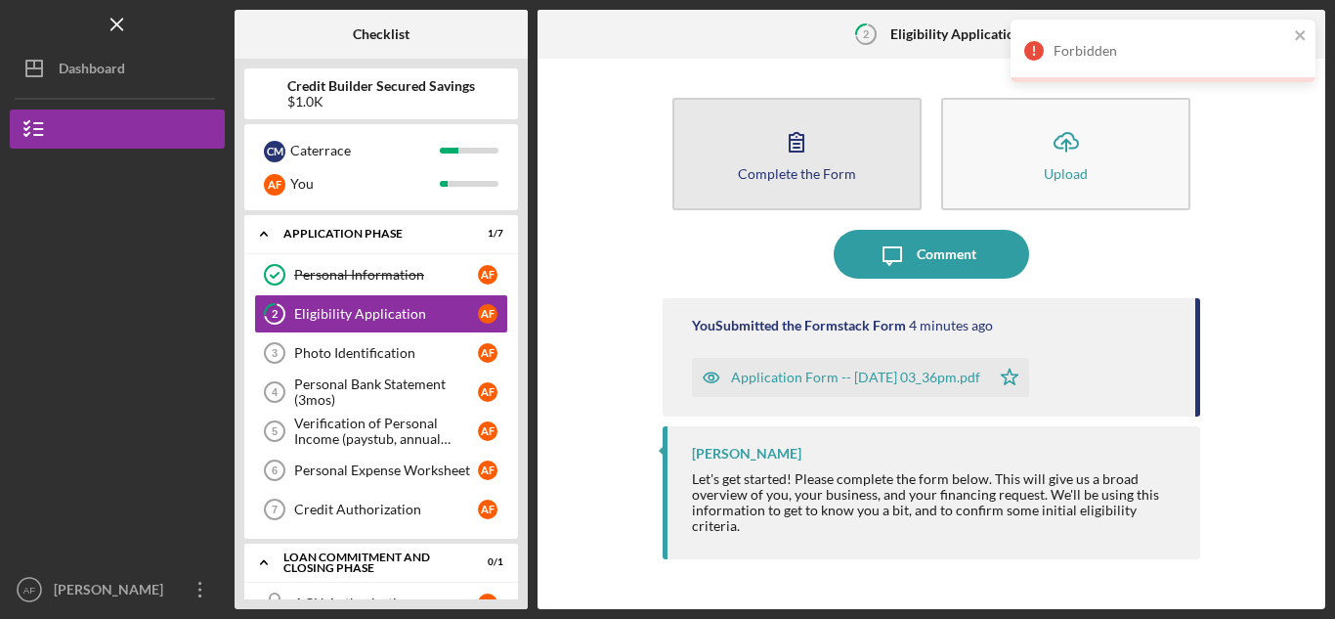
click at [804, 192] on button "Complete the Form Form" at bounding box center [797, 154] width 249 height 112
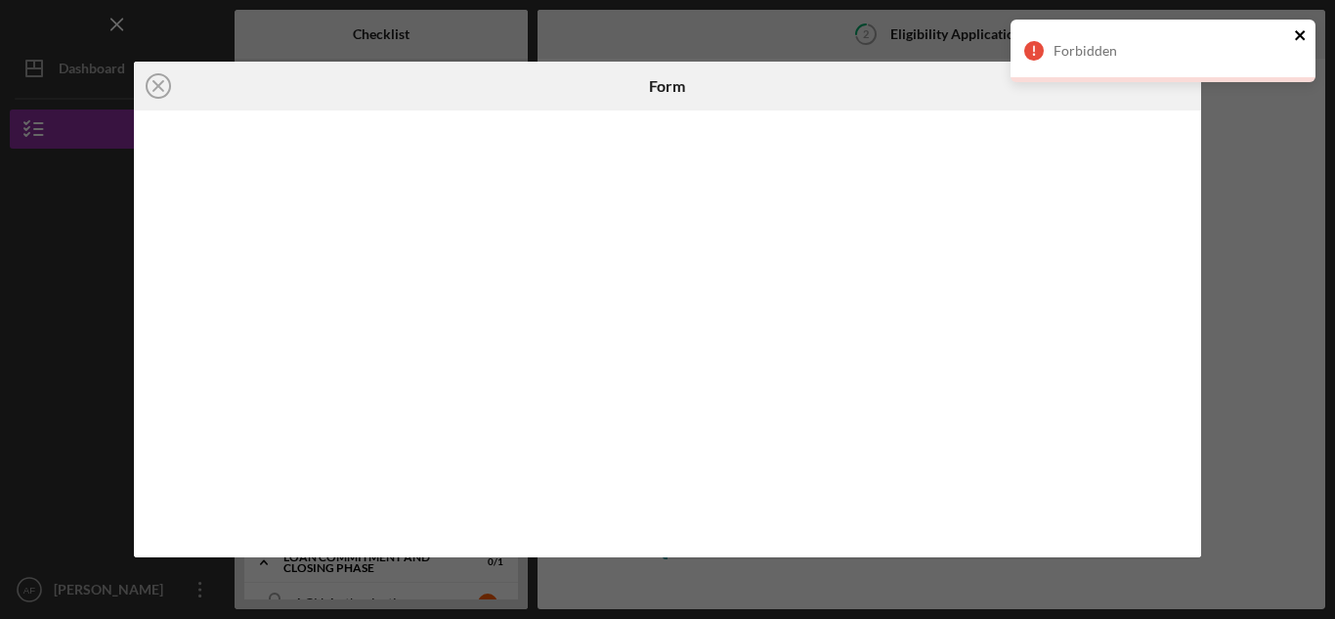
click at [1302, 38] on icon "close" at bounding box center [1300, 35] width 10 height 10
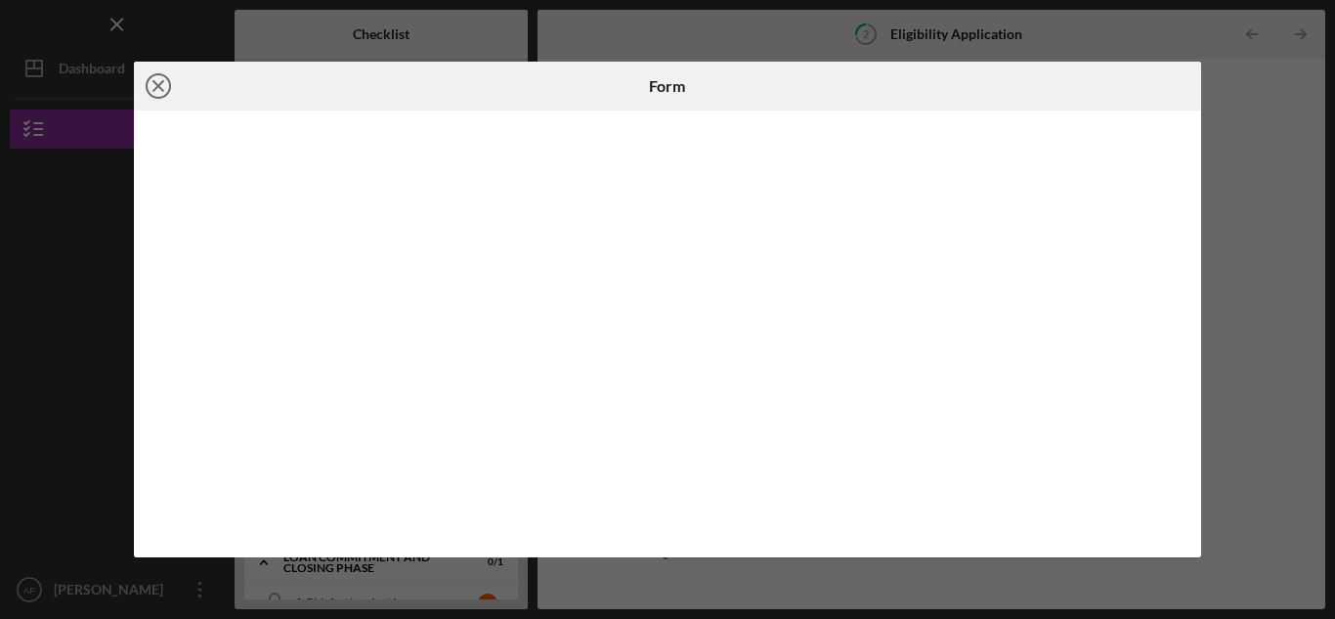
click at [167, 86] on icon "Icon/Close" at bounding box center [158, 86] width 49 height 49
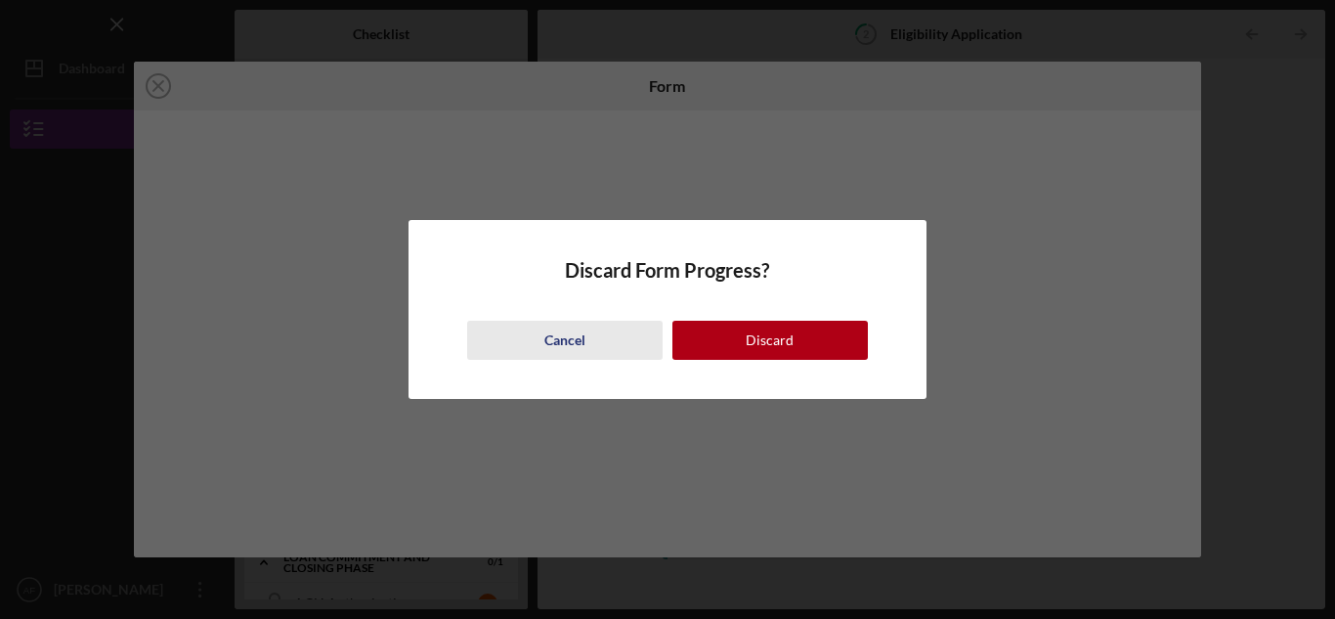
click at [542, 336] on button "Cancel" at bounding box center [565, 340] width 196 height 39
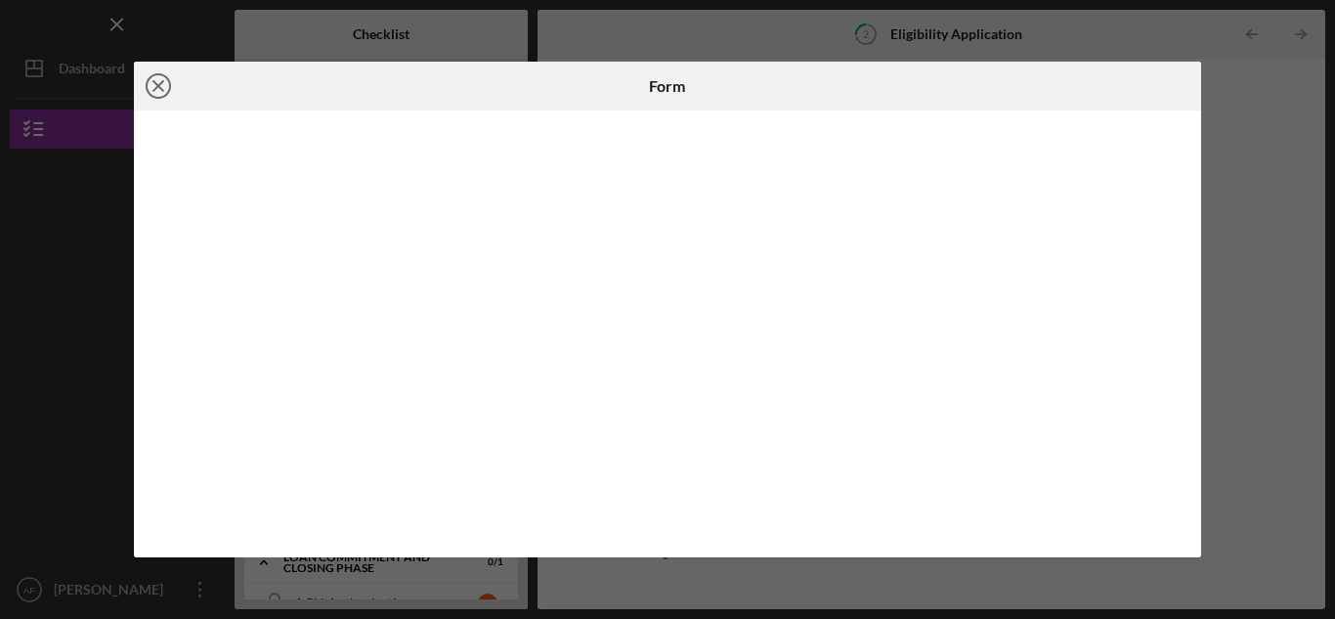
click at [157, 89] on icon "Icon/Close" at bounding box center [158, 86] width 49 height 49
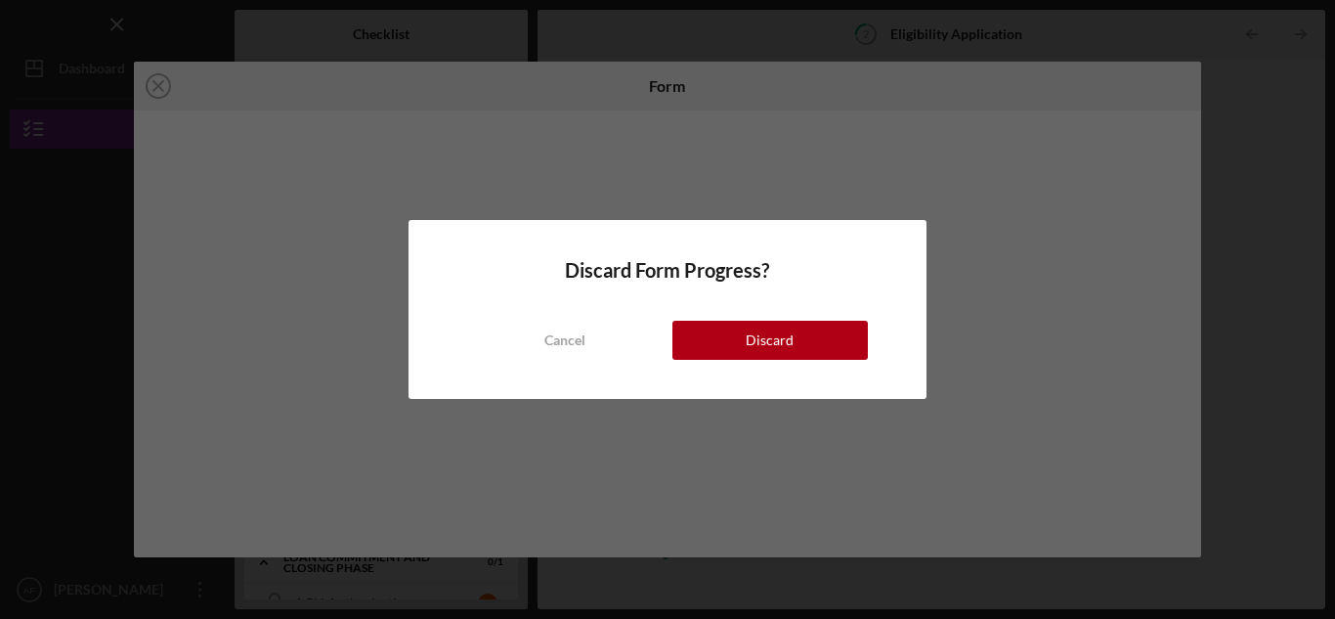
click at [1070, 236] on div "Discard Form Progress? Cancel Discard" at bounding box center [667, 309] width 1335 height 619
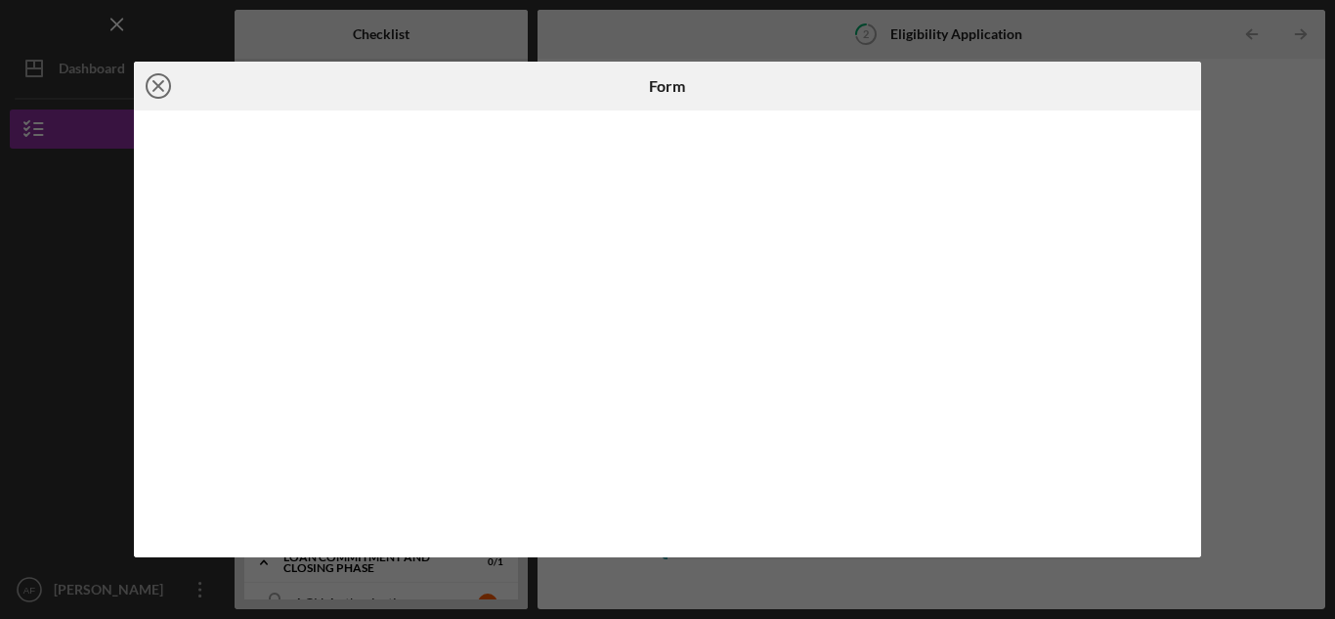
click at [157, 80] on icon "Icon/Close" at bounding box center [158, 86] width 49 height 49
